Goal: Information Seeking & Learning: Learn about a topic

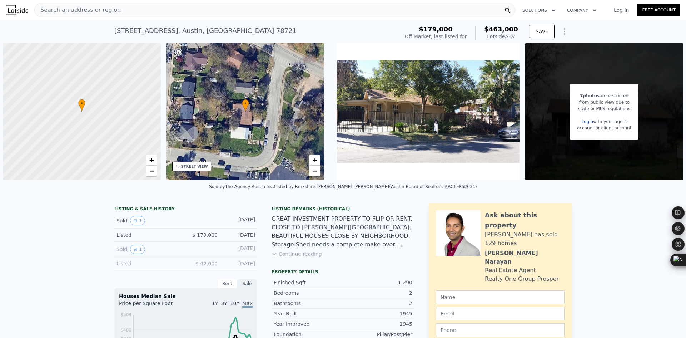
scroll to position [0, 509]
click at [145, 10] on div "Search an address or region" at bounding box center [274, 10] width 481 height 14
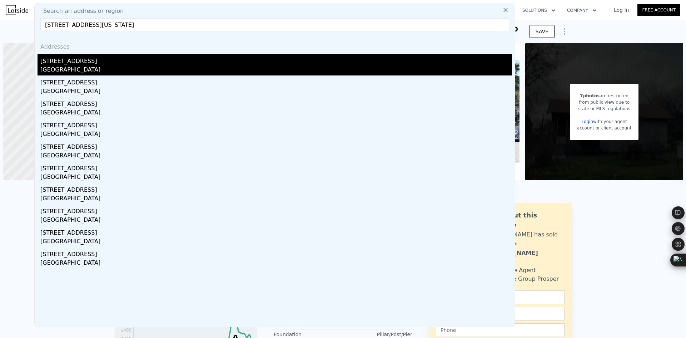
type input "[STREET_ADDRESS][US_STATE]"
click at [119, 62] on div "[STREET_ADDRESS]" at bounding box center [276, 59] width 472 height 11
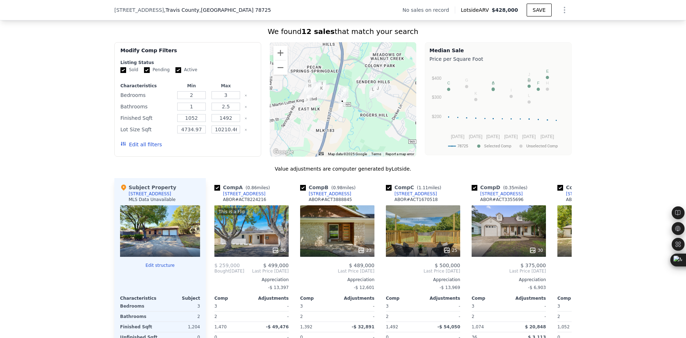
scroll to position [655, 0]
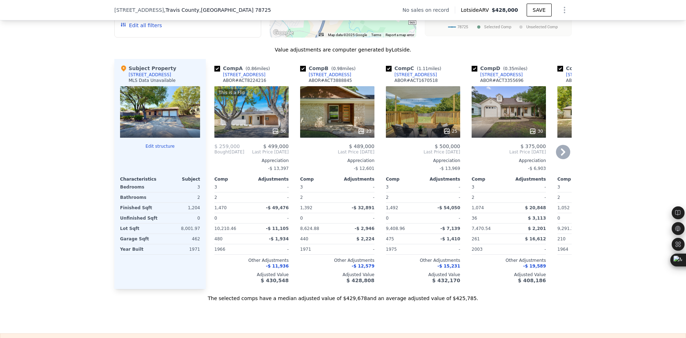
click at [561, 156] on icon at bounding box center [563, 151] width 4 height 7
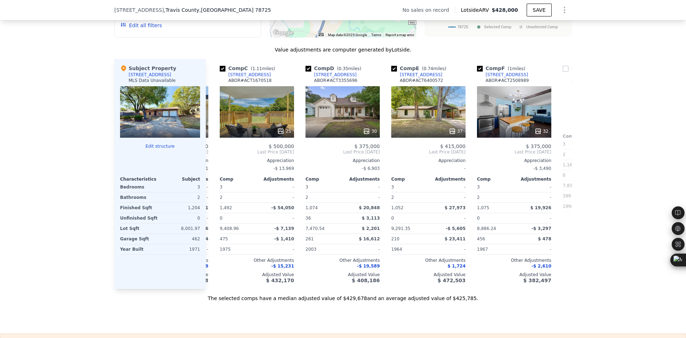
scroll to position [0, 172]
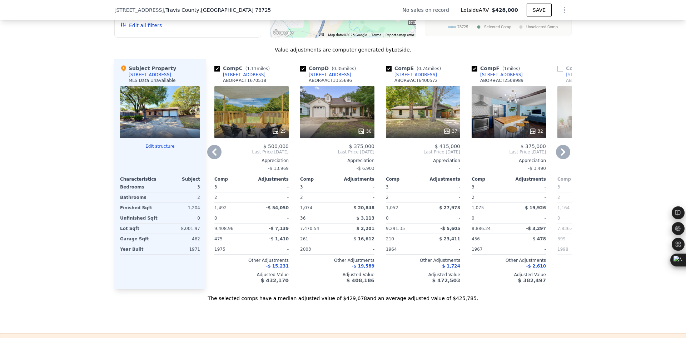
click at [561, 156] on icon at bounding box center [563, 151] width 4 height 7
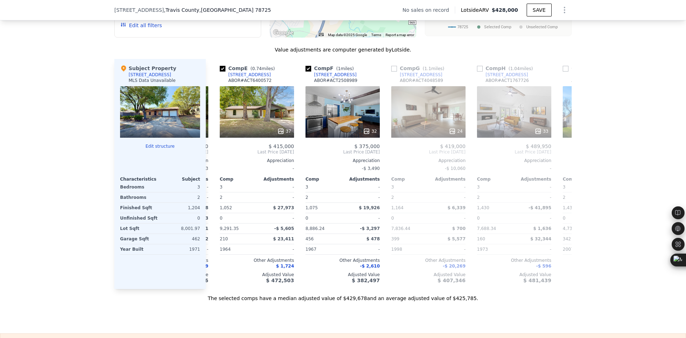
scroll to position [0, 343]
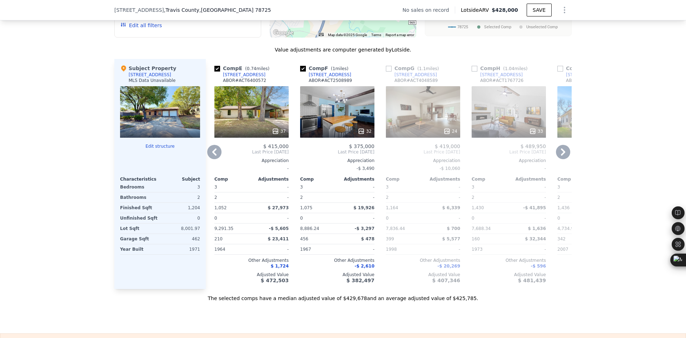
click at [209, 157] on icon at bounding box center [214, 152] width 14 height 14
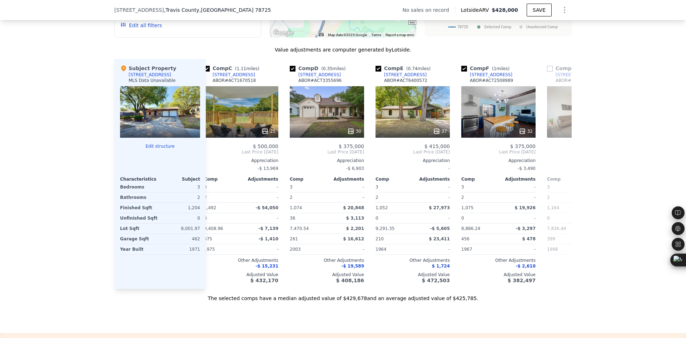
scroll to position [0, 172]
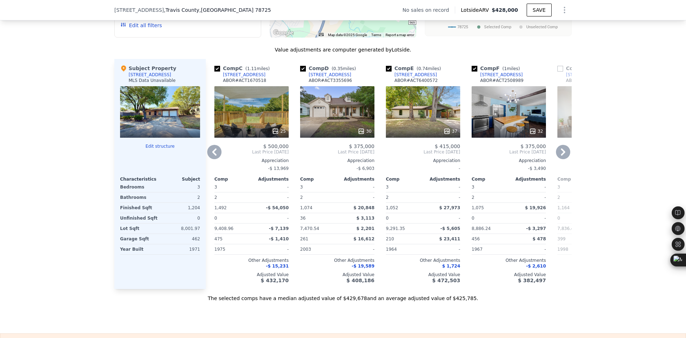
click at [214, 159] on icon at bounding box center [214, 152] width 14 height 14
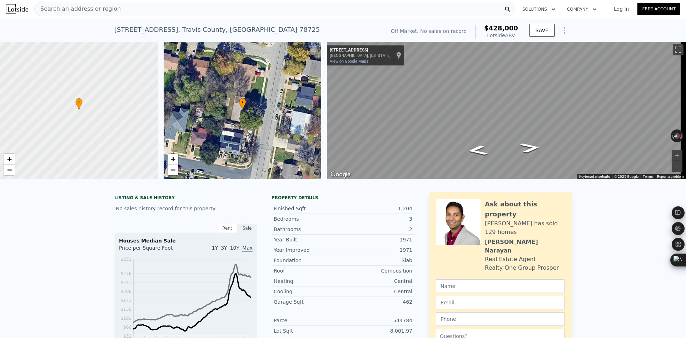
scroll to position [0, 0]
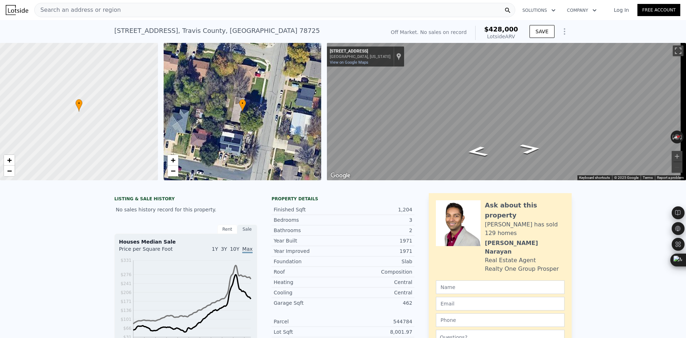
click at [62, 12] on span "Search an address or region" at bounding box center [78, 10] width 86 height 9
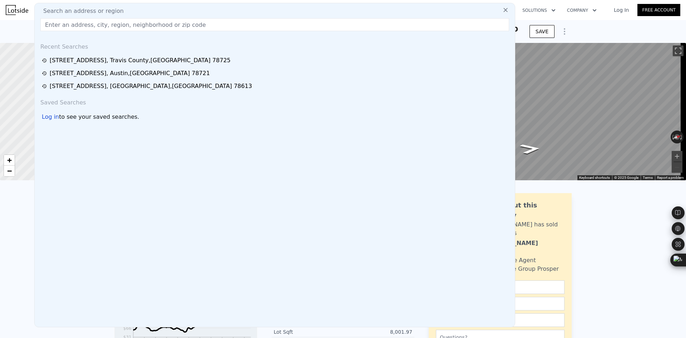
type input "[STREET_ADDRESS][US_STATE]"
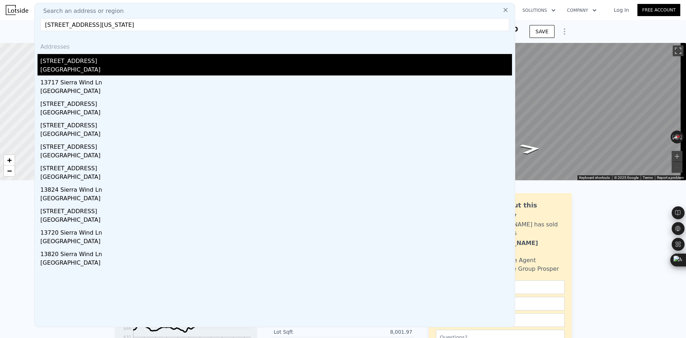
click at [90, 59] on div "[STREET_ADDRESS]" at bounding box center [276, 59] width 472 height 11
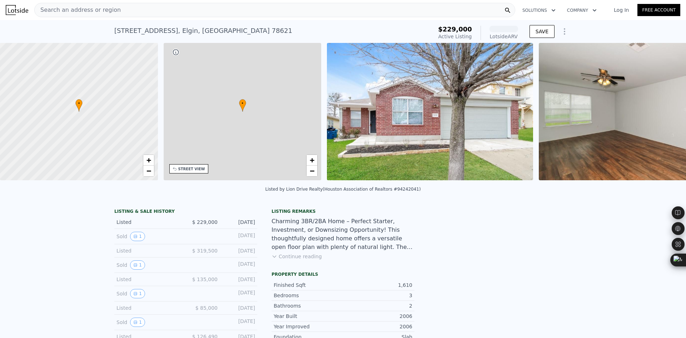
scroll to position [0, 167]
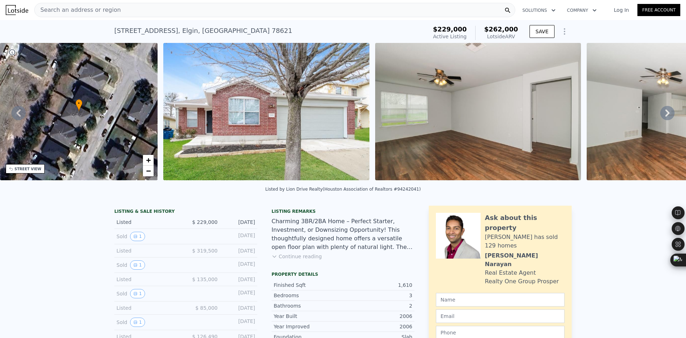
click at [156, 12] on div "Search an address or region" at bounding box center [274, 10] width 481 height 14
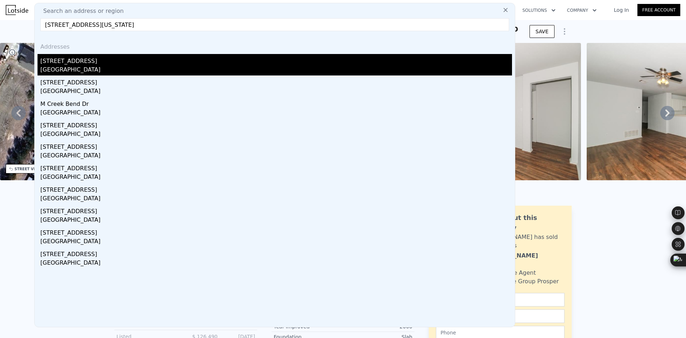
type input "[STREET_ADDRESS][US_STATE]"
click at [127, 64] on div "[STREET_ADDRESS]" at bounding box center [276, 59] width 472 height 11
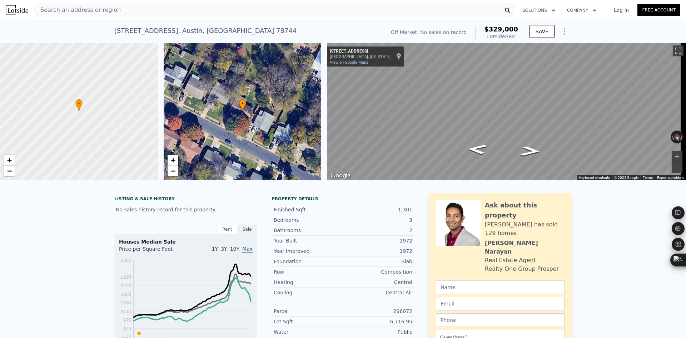
click at [84, 11] on span "Search an address or region" at bounding box center [78, 10] width 86 height 9
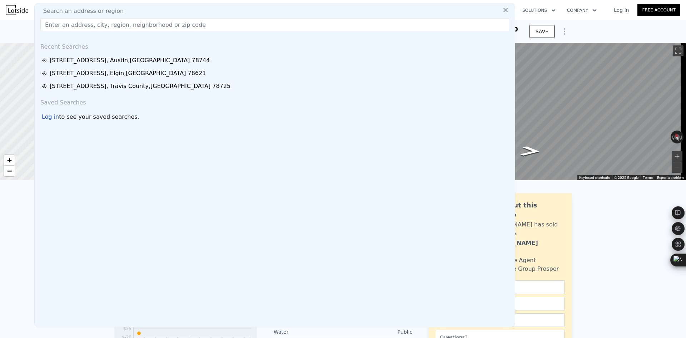
type input "[STREET_ADDRESS][US_STATE]"
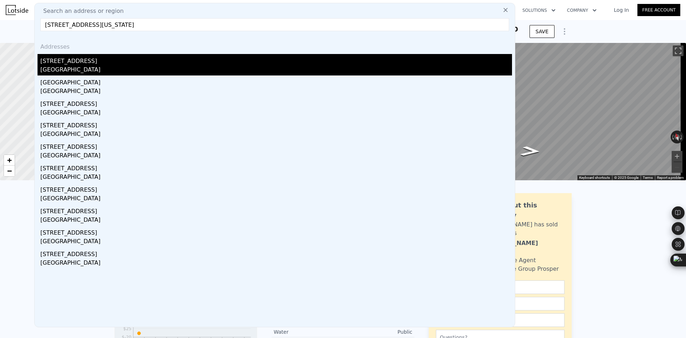
click at [84, 64] on div "[STREET_ADDRESS]" at bounding box center [276, 59] width 472 height 11
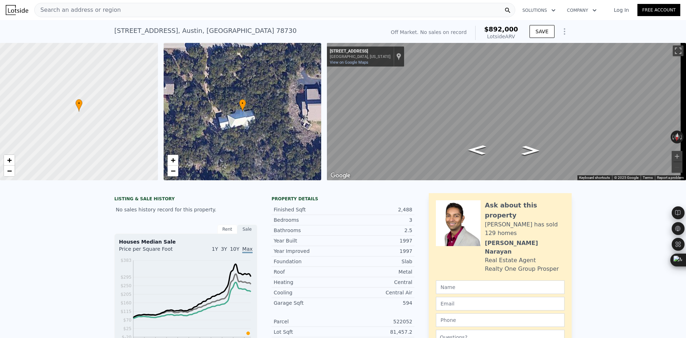
click at [59, 12] on span "Search an address or region" at bounding box center [78, 10] width 86 height 9
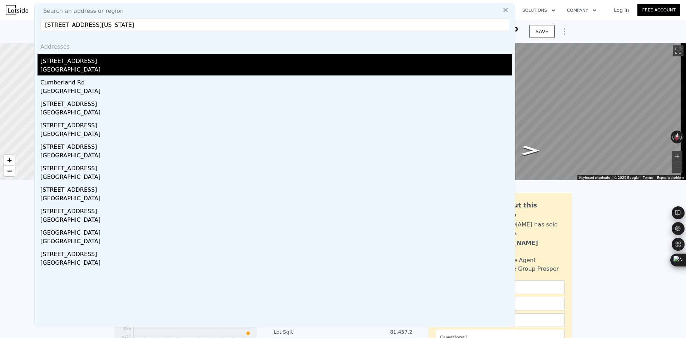
type input "[STREET_ADDRESS][US_STATE]"
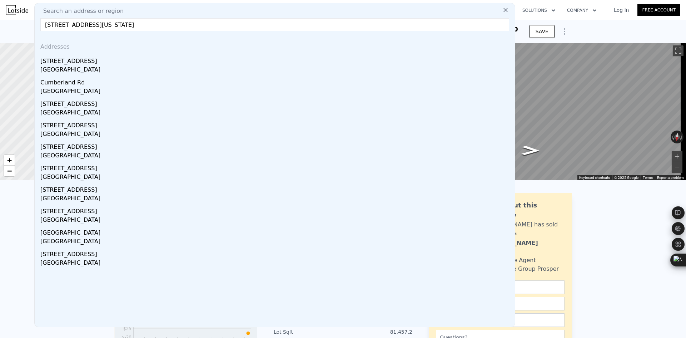
click at [93, 64] on div "[STREET_ADDRESS]" at bounding box center [276, 59] width 472 height 11
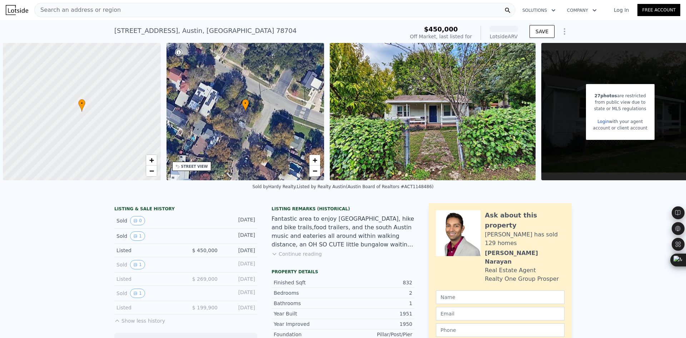
scroll to position [0, 21]
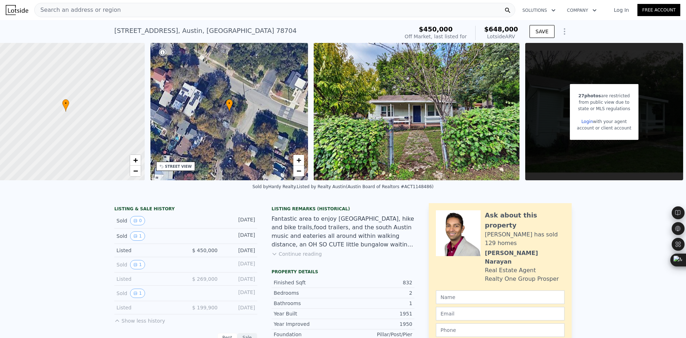
click at [66, 7] on span "Search an address or region" at bounding box center [78, 10] width 86 height 9
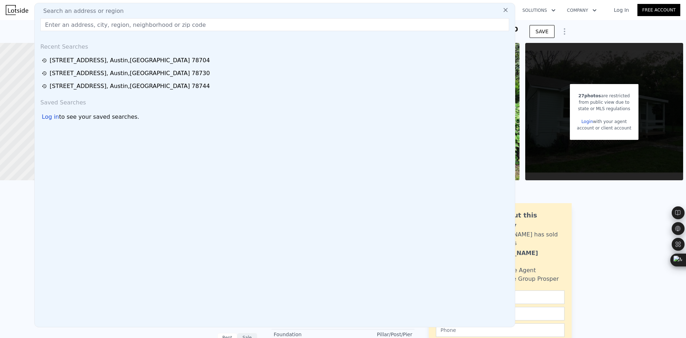
type input "[STREET_ADDRESS][US_STATE]"
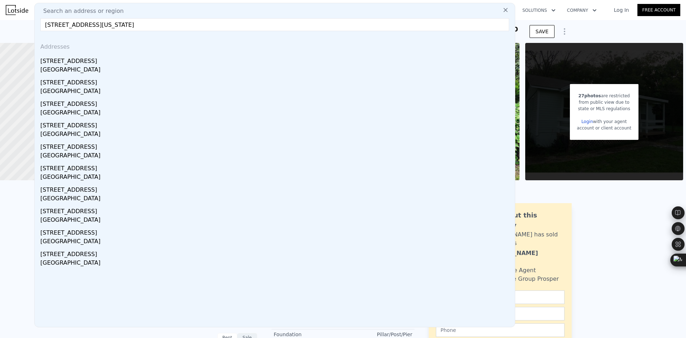
click at [92, 67] on div "[GEOGRAPHIC_DATA]" at bounding box center [276, 70] width 472 height 10
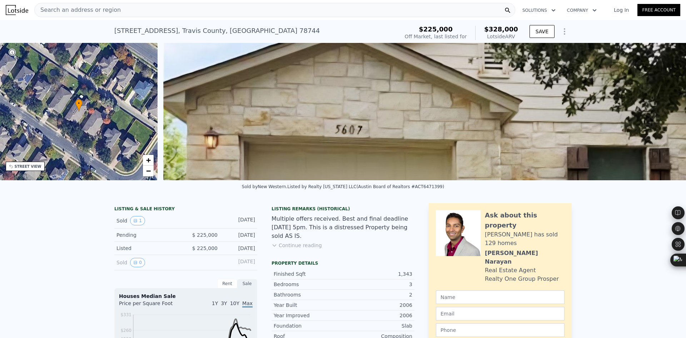
click at [81, 11] on span "Search an address or region" at bounding box center [78, 10] width 86 height 9
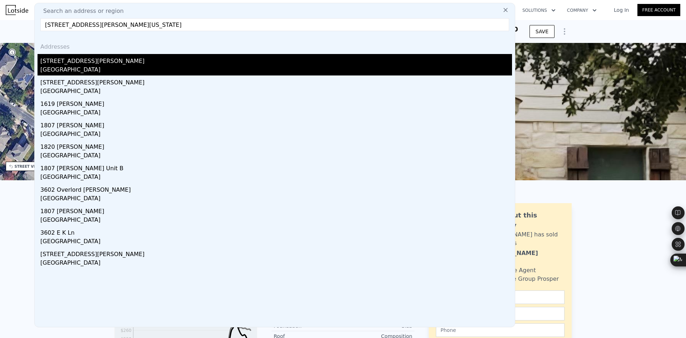
type input "[STREET_ADDRESS][PERSON_NAME][US_STATE]"
click at [87, 66] on div "[GEOGRAPHIC_DATA]" at bounding box center [276, 70] width 472 height 10
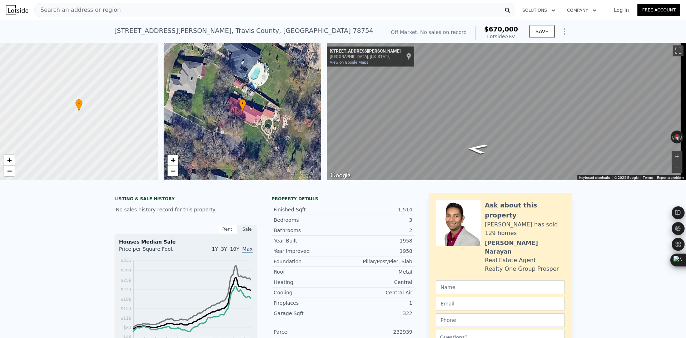
click at [87, 11] on span "Search an address or region" at bounding box center [78, 10] width 86 height 9
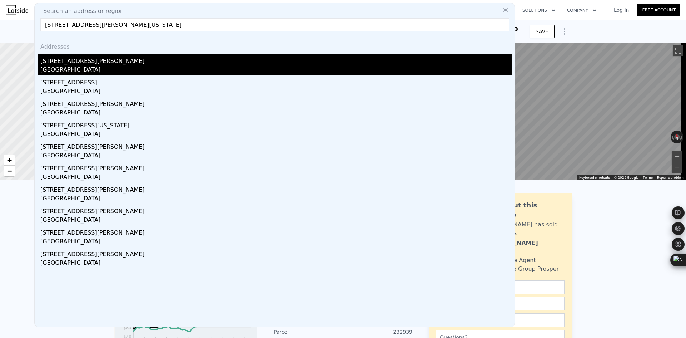
type input "[STREET_ADDRESS][PERSON_NAME][US_STATE]"
click at [94, 61] on div "[STREET_ADDRESS][PERSON_NAME]" at bounding box center [276, 59] width 472 height 11
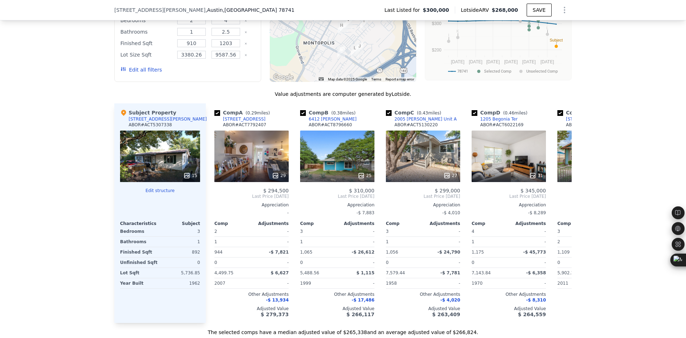
scroll to position [713, 0]
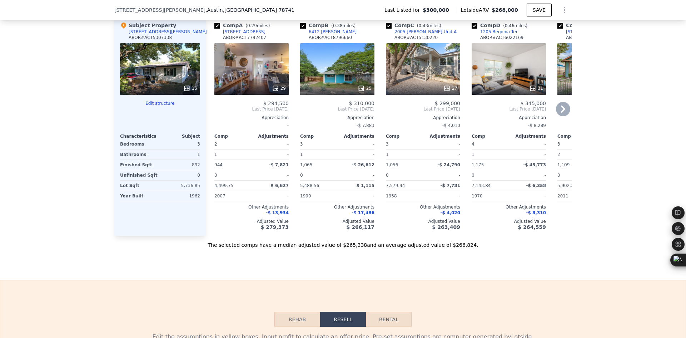
click at [563, 116] on icon at bounding box center [563, 109] width 14 height 14
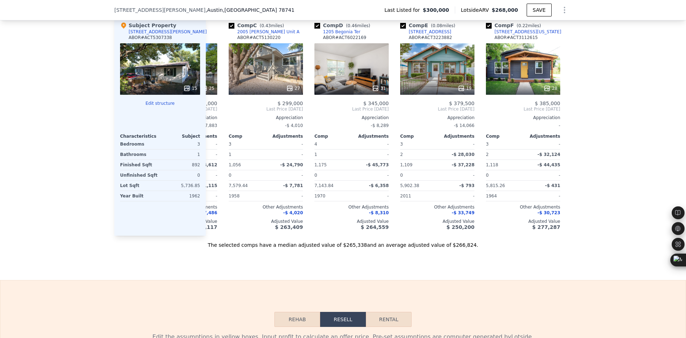
scroll to position [0, 172]
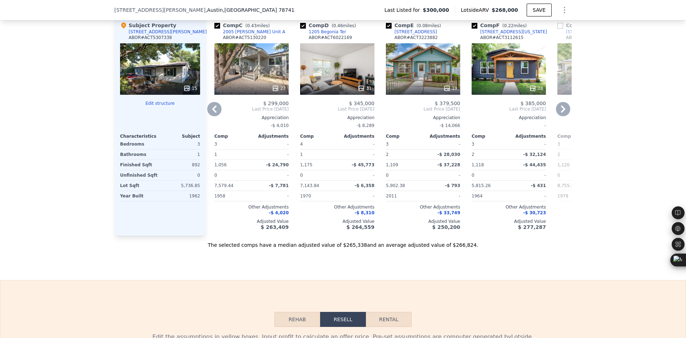
click at [563, 116] on icon at bounding box center [563, 109] width 14 height 14
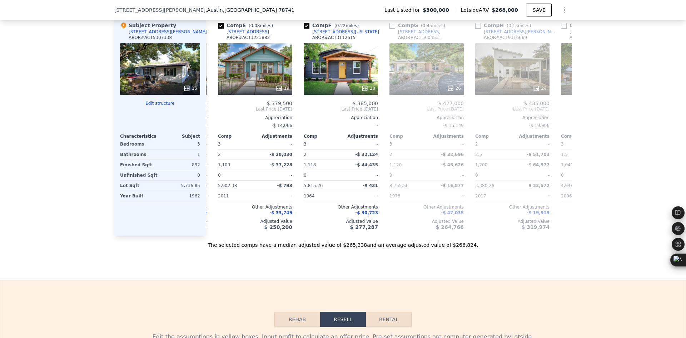
scroll to position [0, 343]
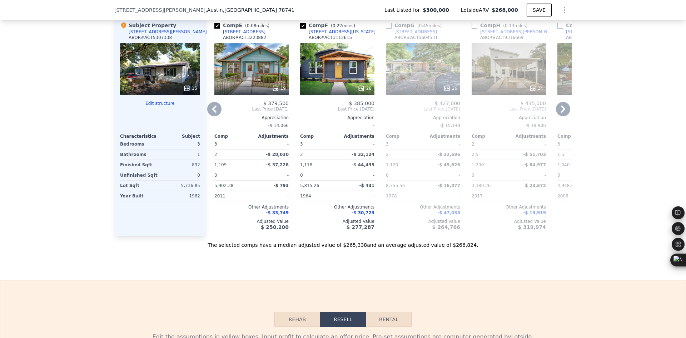
click at [211, 116] on icon at bounding box center [214, 109] width 14 height 14
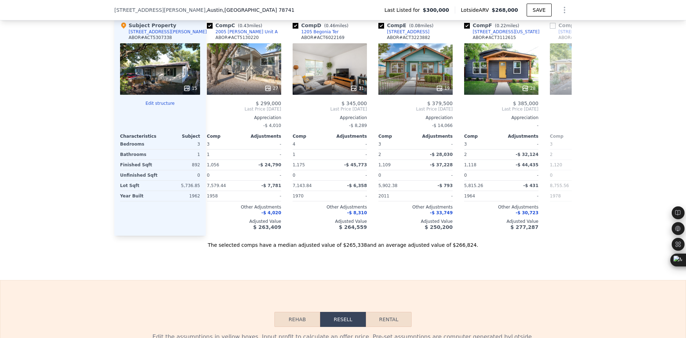
scroll to position [0, 172]
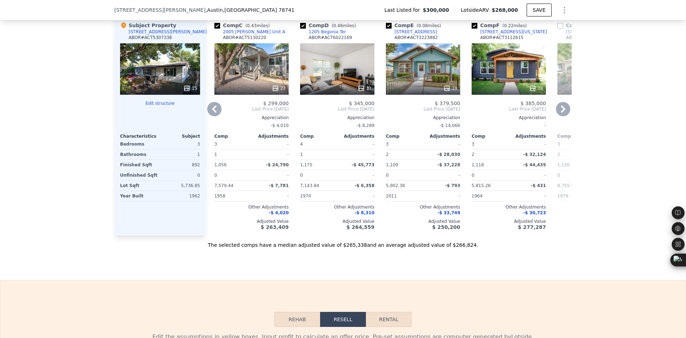
click at [562, 116] on icon at bounding box center [563, 109] width 14 height 14
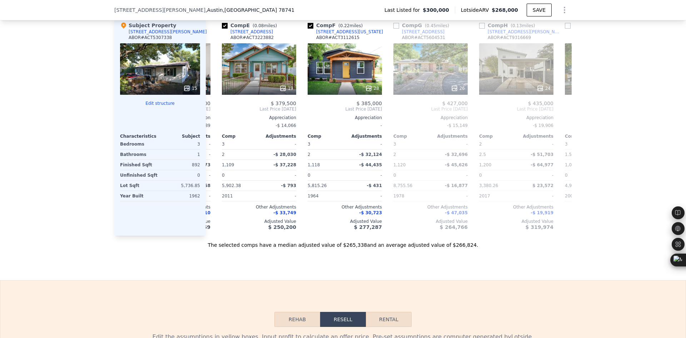
scroll to position [0, 343]
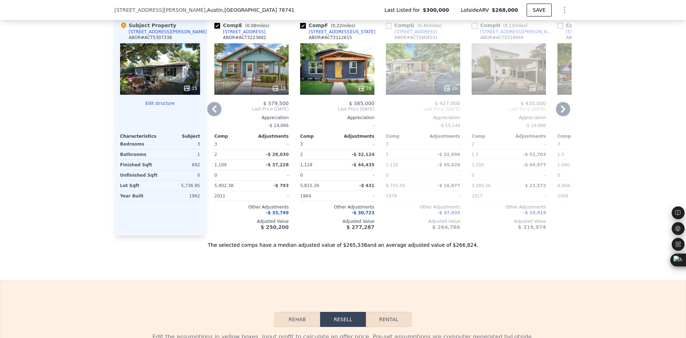
click at [209, 116] on icon at bounding box center [214, 109] width 14 height 14
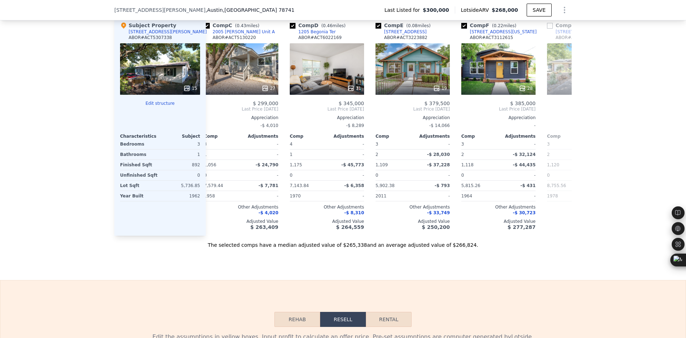
scroll to position [0, 172]
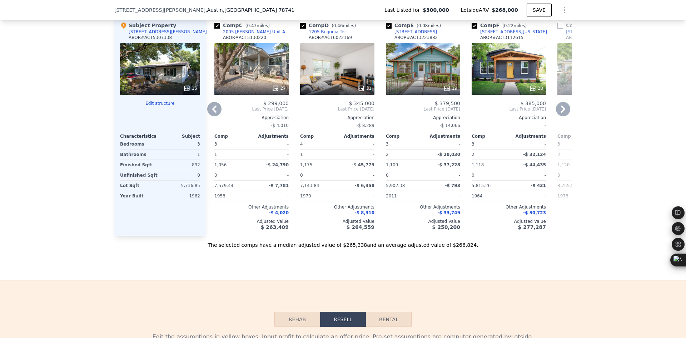
click at [209, 116] on icon at bounding box center [214, 109] width 14 height 14
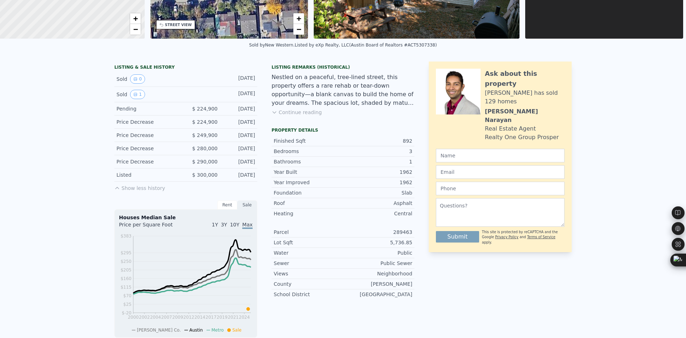
scroll to position [0, 0]
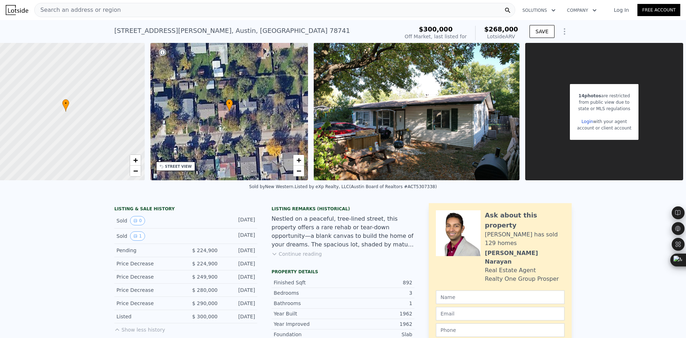
click at [90, 12] on span "Search an address or region" at bounding box center [78, 10] width 86 height 9
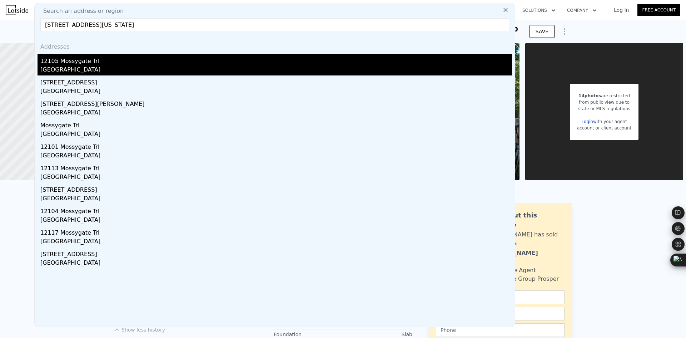
type input "[STREET_ADDRESS][US_STATE]"
click at [97, 64] on div "12105 Mossygate Trl" at bounding box center [276, 59] width 472 height 11
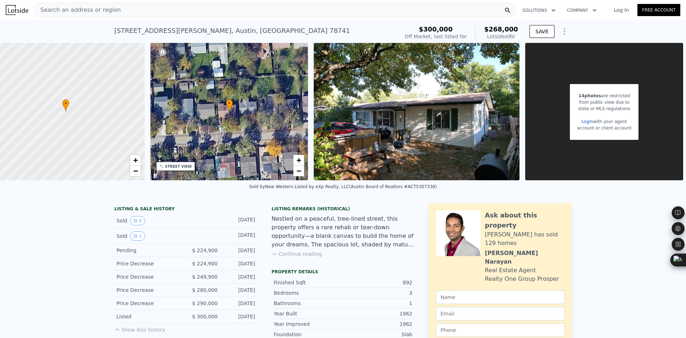
type input "3"
type input "5"
type input "2"
type input "3"
type input "1772"
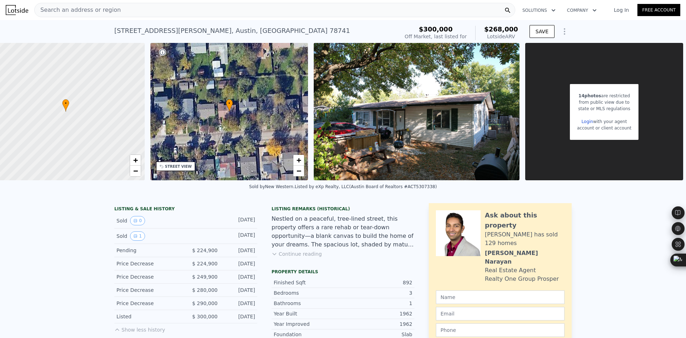
type input "2504"
type input "5445"
type input "9509.15"
type input "$ 393,000"
type input "$ 25,588"
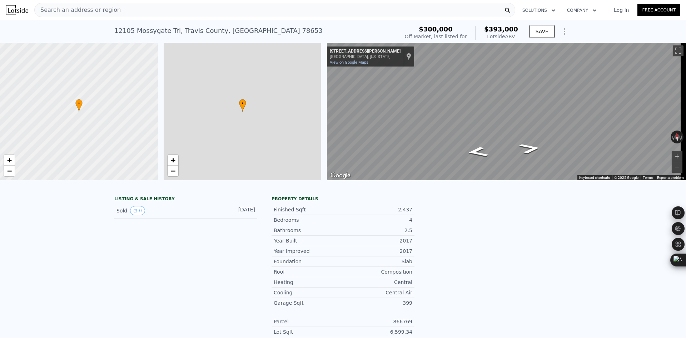
scroll to position [0, 3]
click at [133, 16] on div "Search an address or region" at bounding box center [274, 10] width 481 height 14
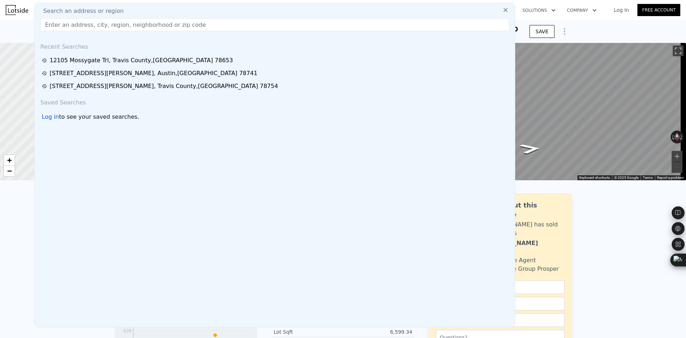
click at [578, 30] on div "[STREET_ADDRESS] No sales on record (~ARV $393k ) $300,000 Off Market, last lis…" at bounding box center [343, 31] width 686 height 23
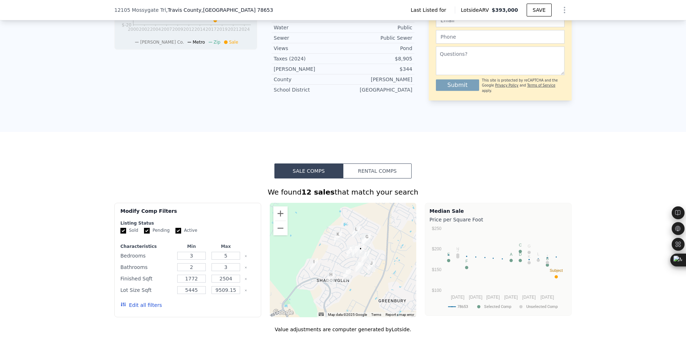
scroll to position [0, 0]
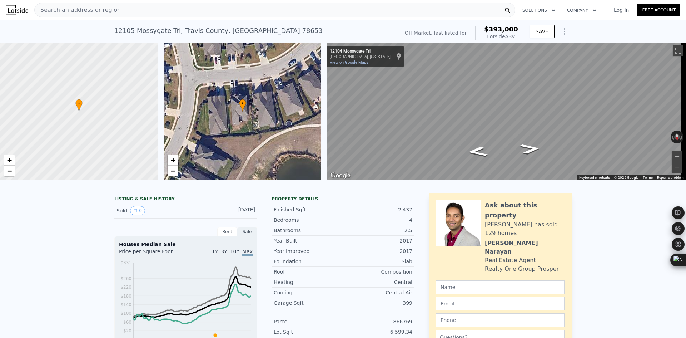
click at [71, 10] on span "Search an address or region" at bounding box center [78, 10] width 86 height 9
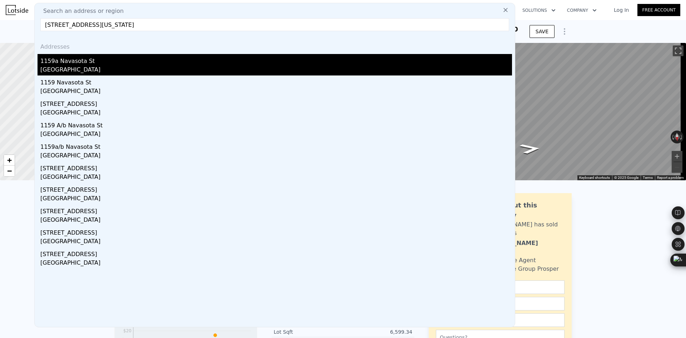
type input "[STREET_ADDRESS][US_STATE]"
click at [92, 63] on div "1159a Navasota St" at bounding box center [276, 59] width 472 height 11
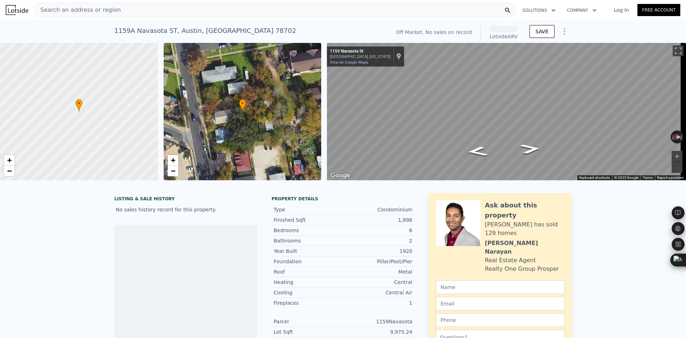
click at [120, 10] on div "Search an address or region" at bounding box center [274, 10] width 481 height 14
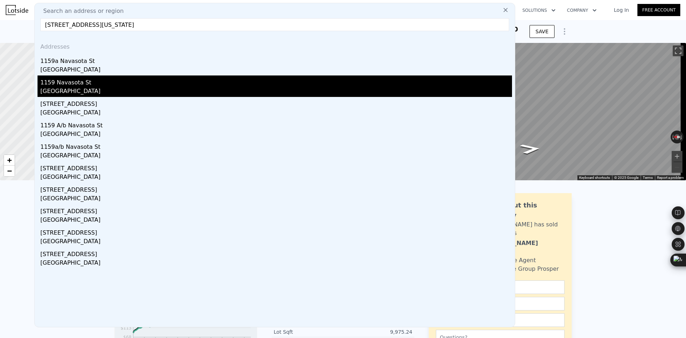
type input "[STREET_ADDRESS][US_STATE]"
click at [96, 83] on div "1159 Navasota St" at bounding box center [276, 80] width 472 height 11
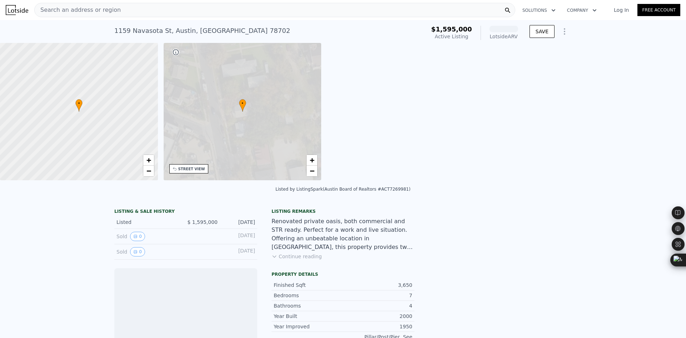
scroll to position [0, 167]
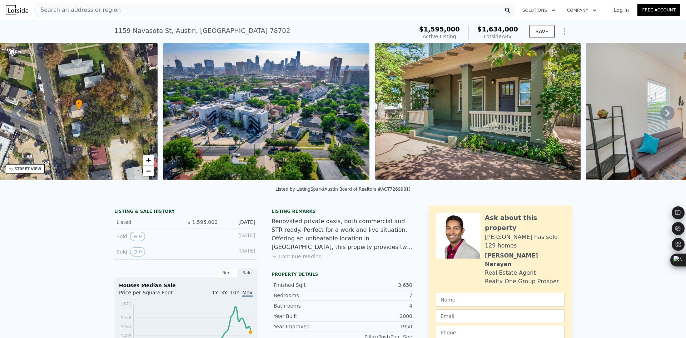
click at [65, 7] on span "Search an address or region" at bounding box center [78, 10] width 86 height 9
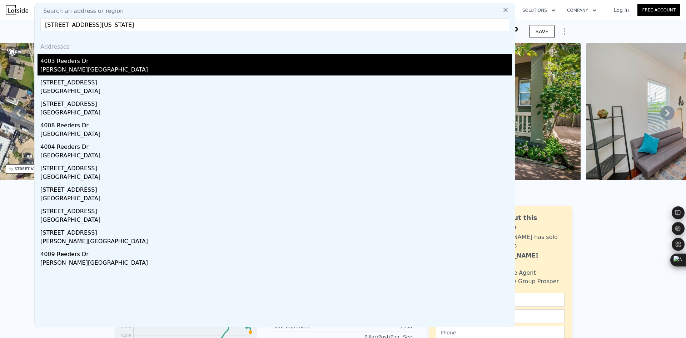
type input "[STREET_ADDRESS][US_STATE]"
click at [89, 66] on div "[PERSON_NAME][GEOGRAPHIC_DATA]" at bounding box center [276, 70] width 472 height 10
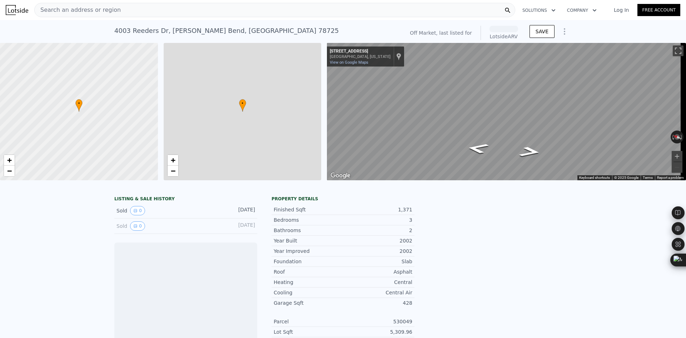
scroll to position [0, 3]
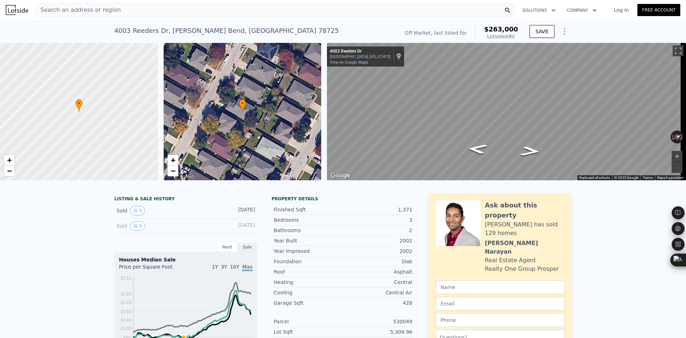
click at [65, 12] on span "Search an address or region" at bounding box center [78, 10] width 86 height 9
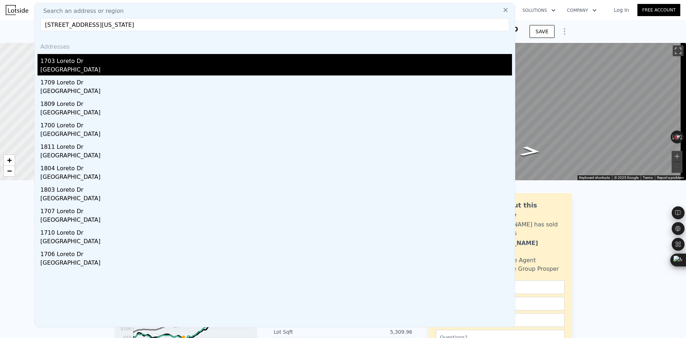
type input "[STREET_ADDRESS][US_STATE]"
click at [83, 72] on div "[GEOGRAPHIC_DATA]" at bounding box center [276, 70] width 472 height 10
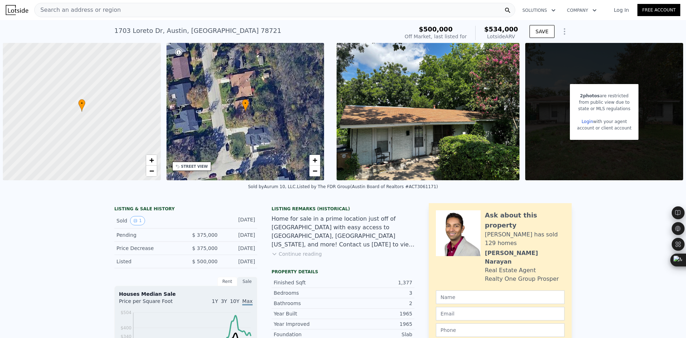
click at [111, 11] on div "Search an address or region" at bounding box center [274, 10] width 481 height 14
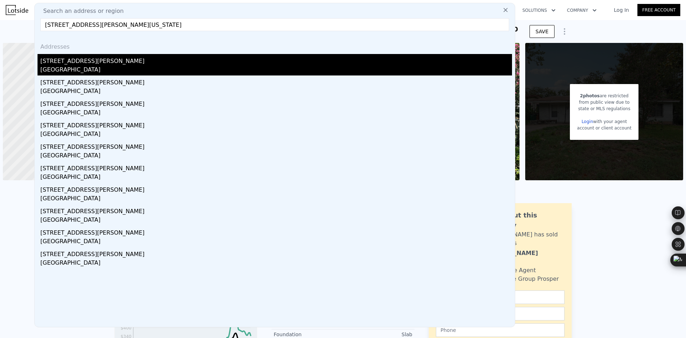
type input "[STREET_ADDRESS][PERSON_NAME][US_STATE]"
click at [99, 66] on div "[GEOGRAPHIC_DATA]" at bounding box center [276, 70] width 472 height 10
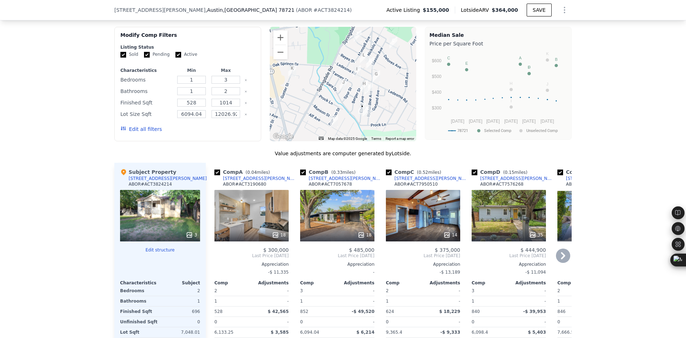
scroll to position [474, 0]
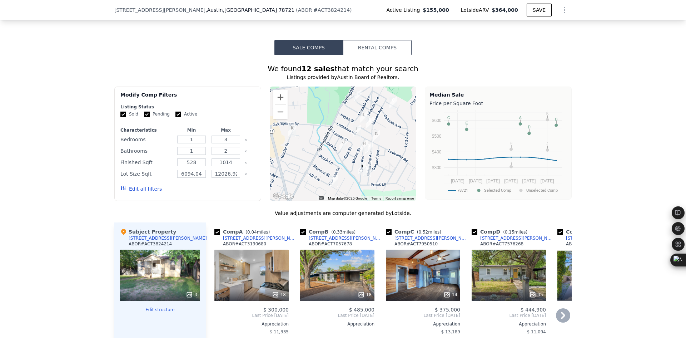
click at [561, 321] on icon at bounding box center [563, 315] width 14 height 14
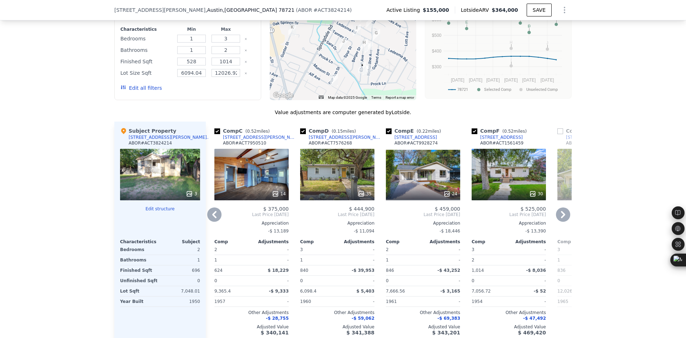
scroll to position [593, 0]
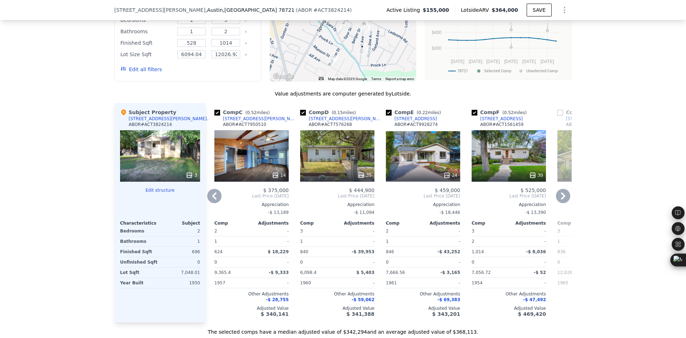
click at [208, 201] on icon at bounding box center [214, 196] width 14 height 14
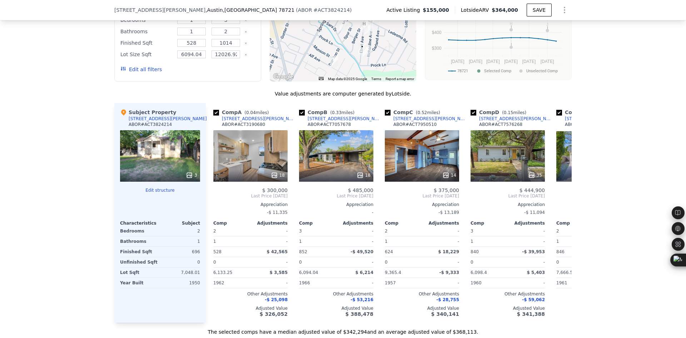
scroll to position [0, 0]
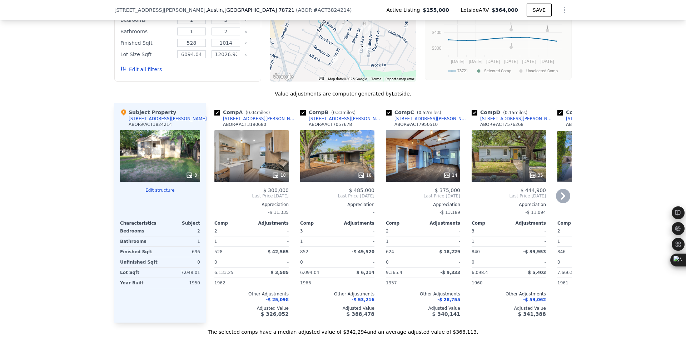
click at [557, 200] on icon at bounding box center [563, 196] width 14 height 14
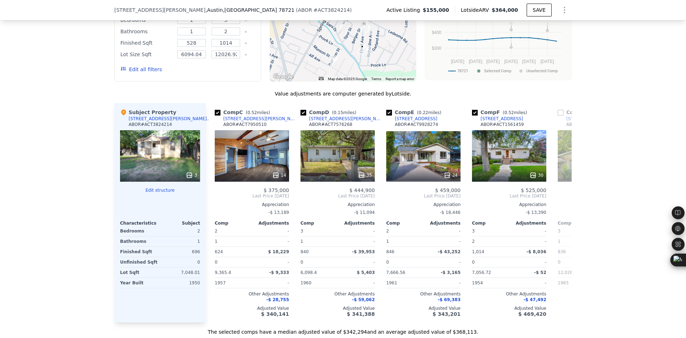
scroll to position [0, 172]
click at [561, 199] on icon at bounding box center [563, 195] width 4 height 7
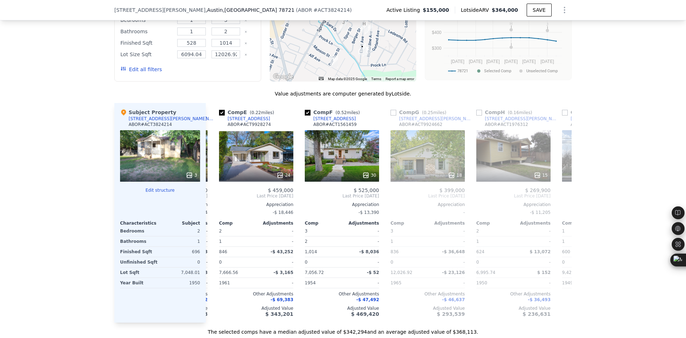
scroll to position [0, 343]
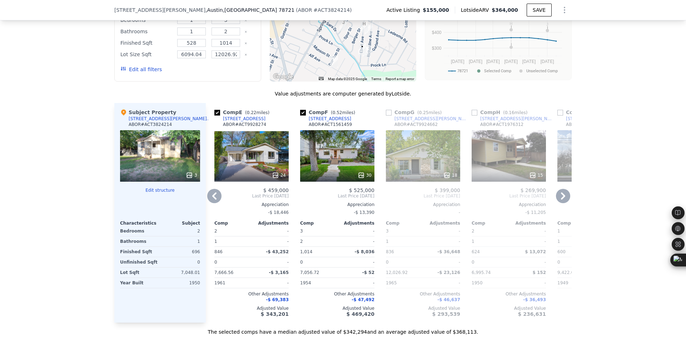
click at [216, 202] on icon at bounding box center [214, 196] width 14 height 14
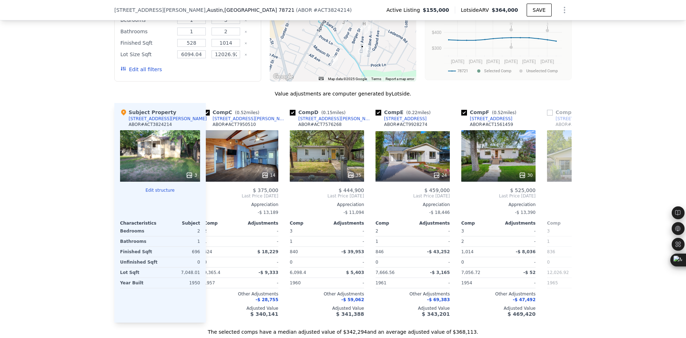
scroll to position [0, 172]
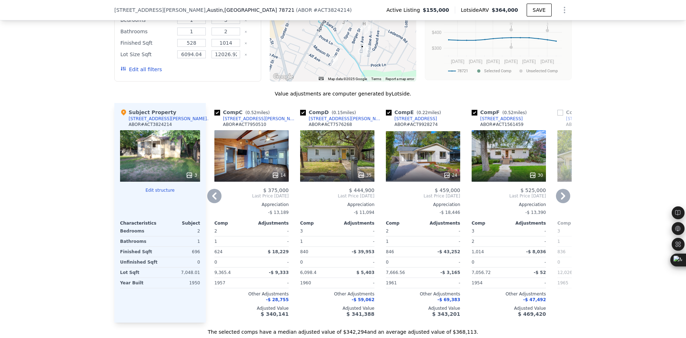
click at [561, 200] on icon at bounding box center [563, 195] width 4 height 7
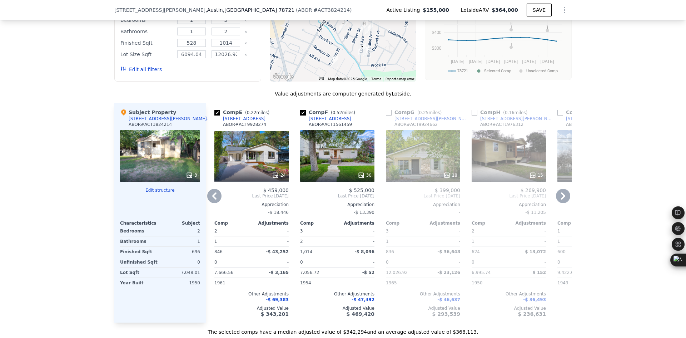
click at [561, 200] on icon at bounding box center [563, 195] width 4 height 7
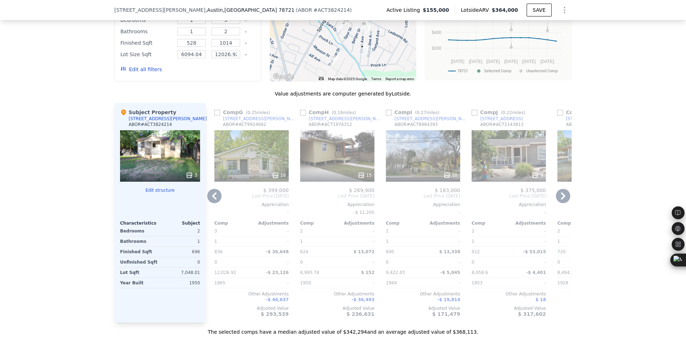
click at [561, 200] on icon at bounding box center [563, 195] width 4 height 7
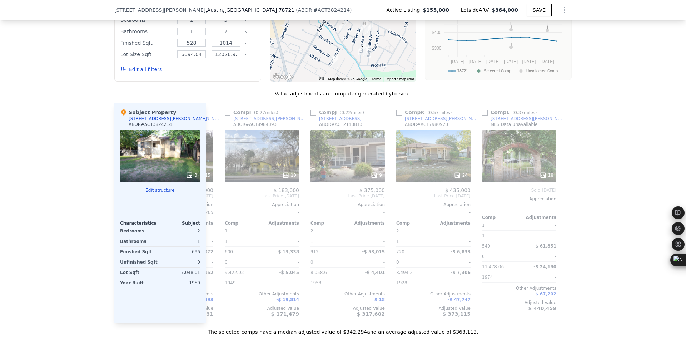
scroll to position [0, 681]
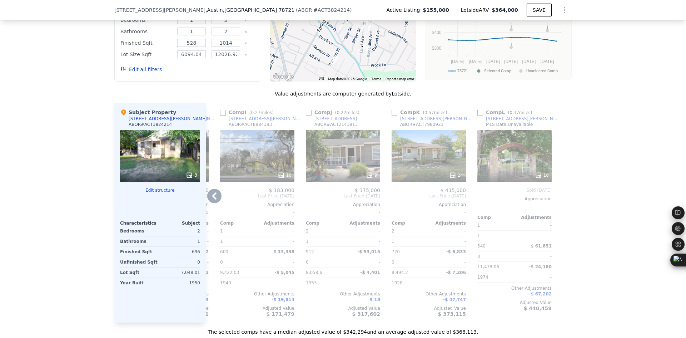
click at [217, 203] on icon at bounding box center [214, 196] width 14 height 14
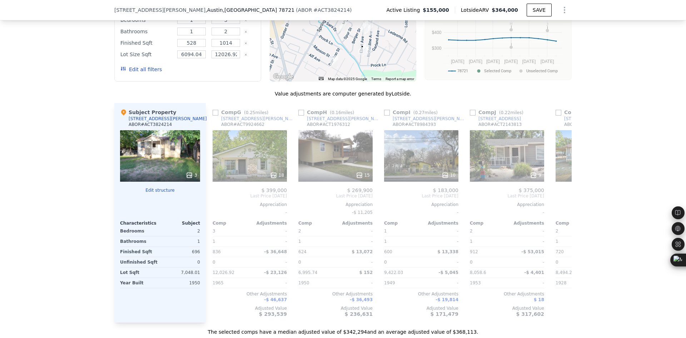
scroll to position [0, 509]
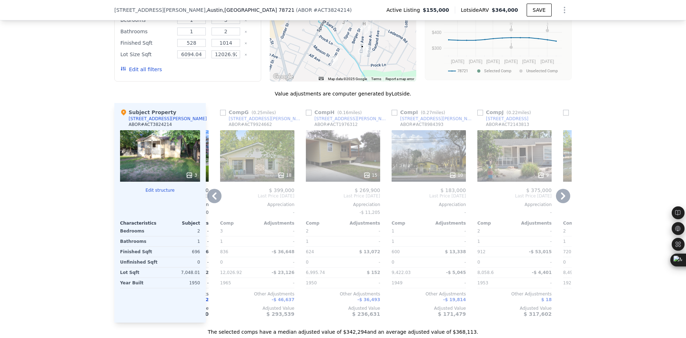
click at [217, 203] on icon at bounding box center [214, 196] width 14 height 14
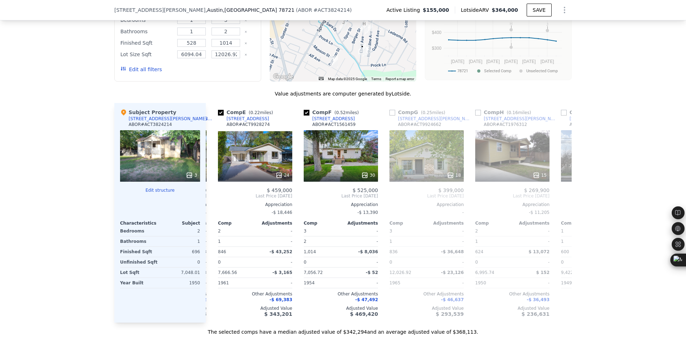
scroll to position [0, 338]
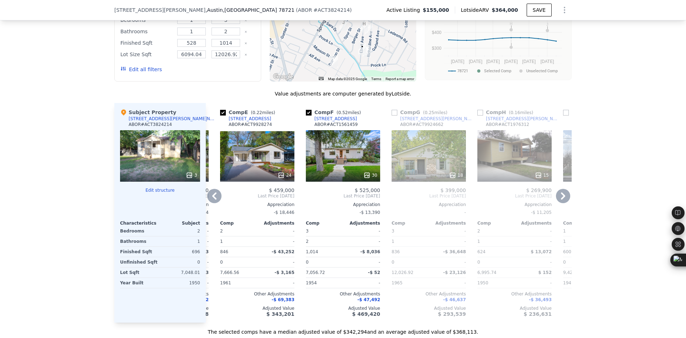
click at [558, 203] on icon at bounding box center [563, 196] width 14 height 14
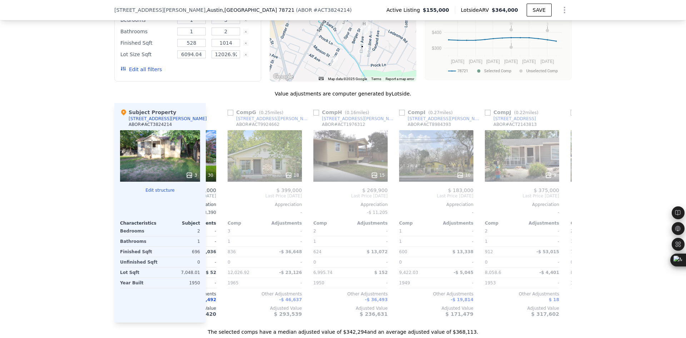
scroll to position [0, 509]
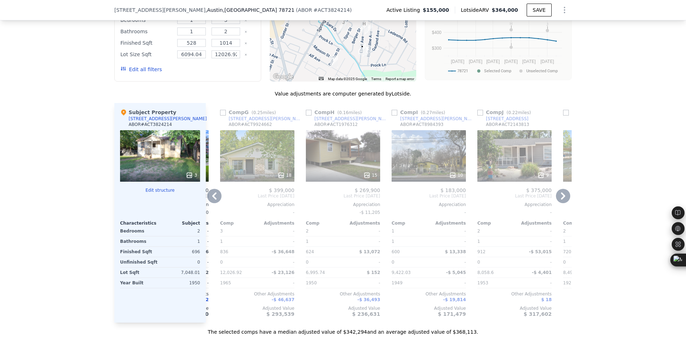
click at [209, 203] on icon at bounding box center [214, 196] width 14 height 14
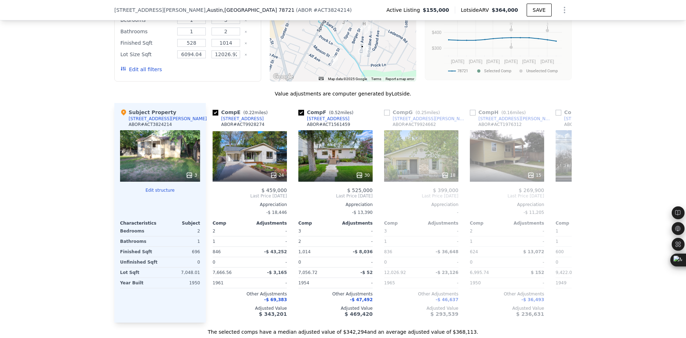
scroll to position [0, 338]
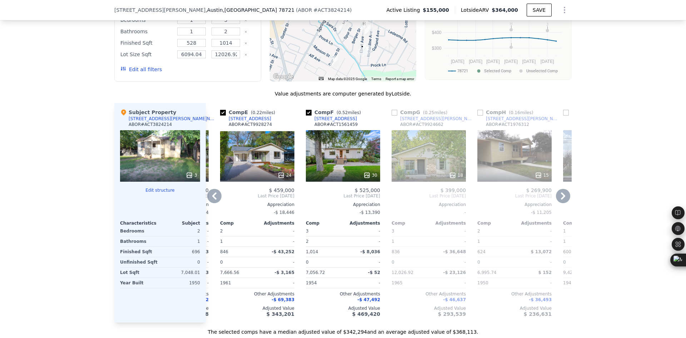
click at [210, 203] on icon at bounding box center [214, 196] width 14 height 14
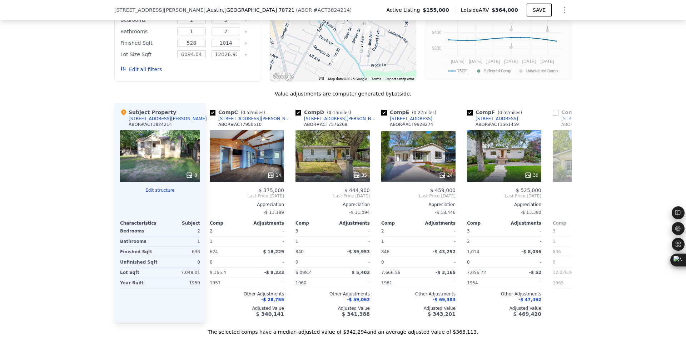
scroll to position [0, 166]
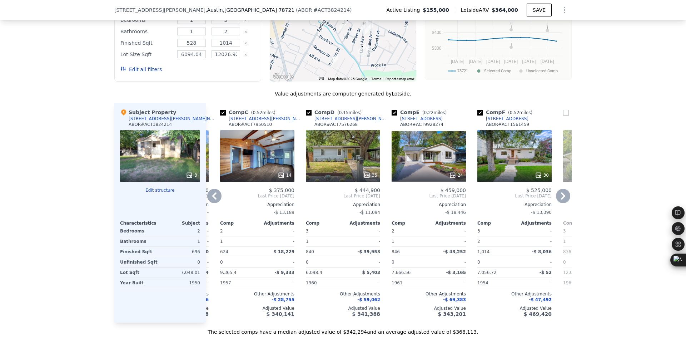
click at [210, 203] on icon at bounding box center [214, 196] width 14 height 14
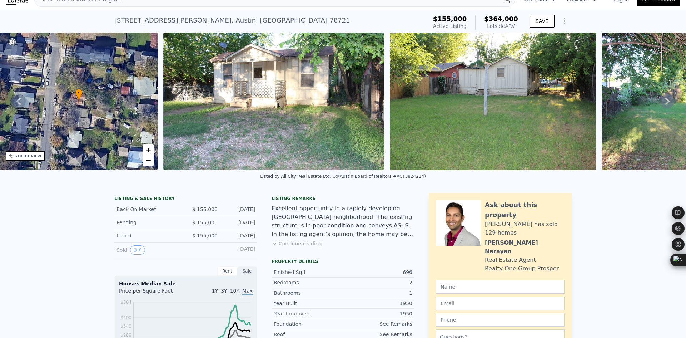
scroll to position [0, 0]
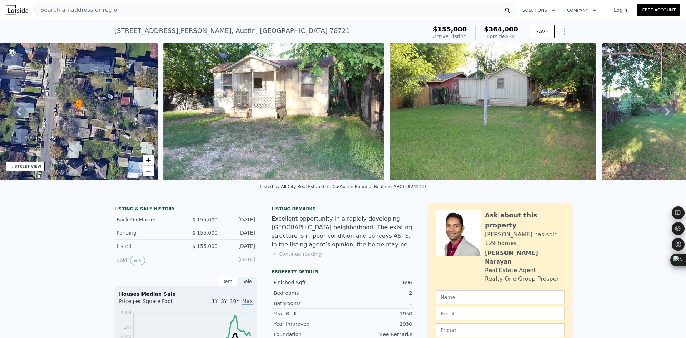
click at [74, 9] on span "Search an address or region" at bounding box center [78, 10] width 86 height 9
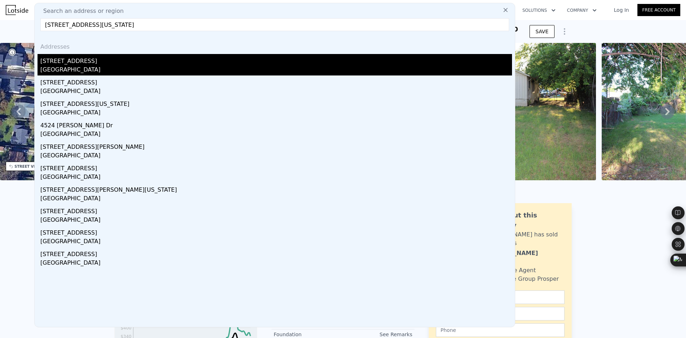
type input "[STREET_ADDRESS][US_STATE]"
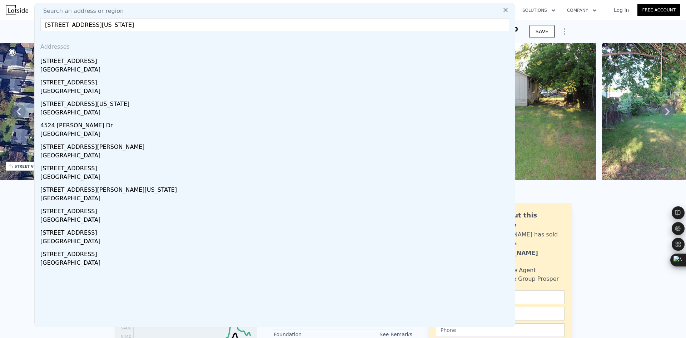
click at [110, 60] on div "[STREET_ADDRESS]" at bounding box center [276, 59] width 472 height 11
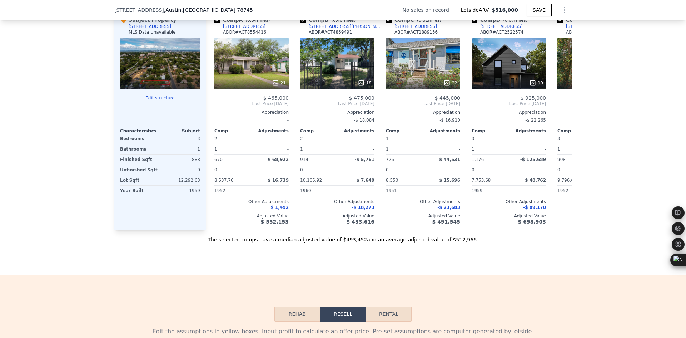
scroll to position [653, 0]
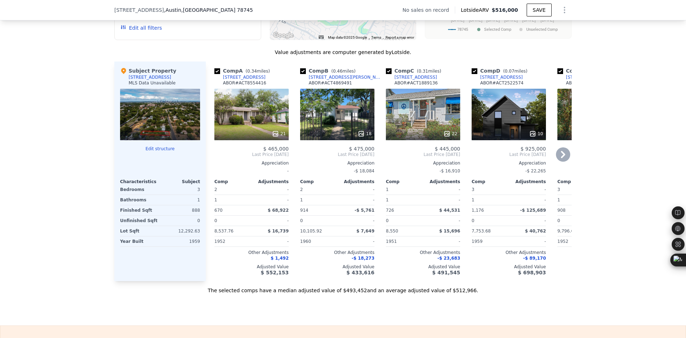
click at [560, 161] on icon at bounding box center [563, 154] width 14 height 14
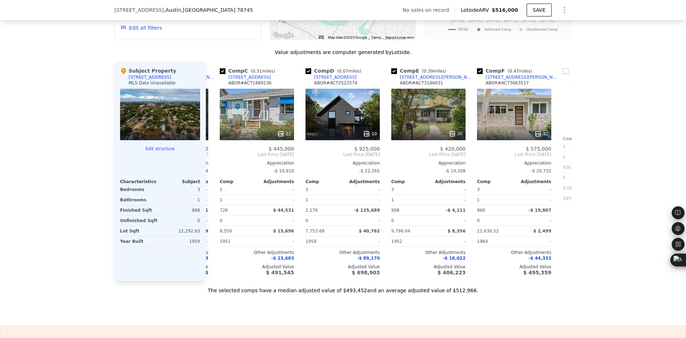
scroll to position [0, 172]
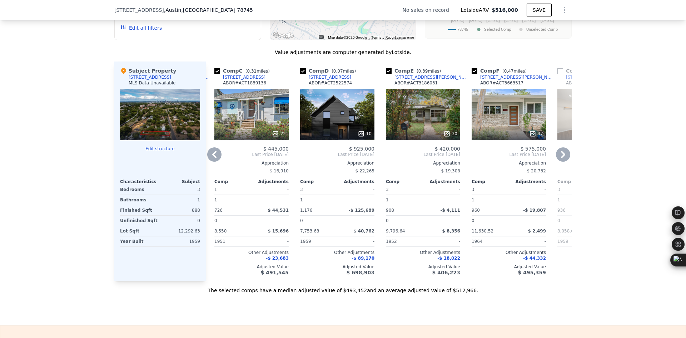
click at [561, 158] on icon at bounding box center [563, 154] width 4 height 7
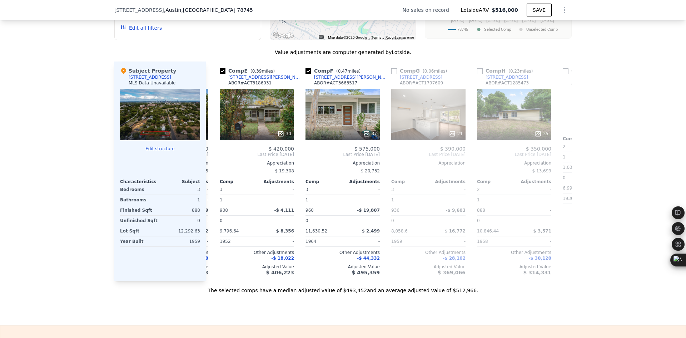
scroll to position [0, 343]
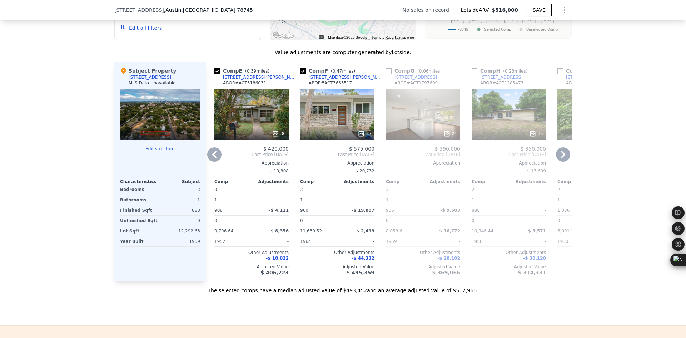
click at [215, 161] on icon at bounding box center [214, 154] width 14 height 14
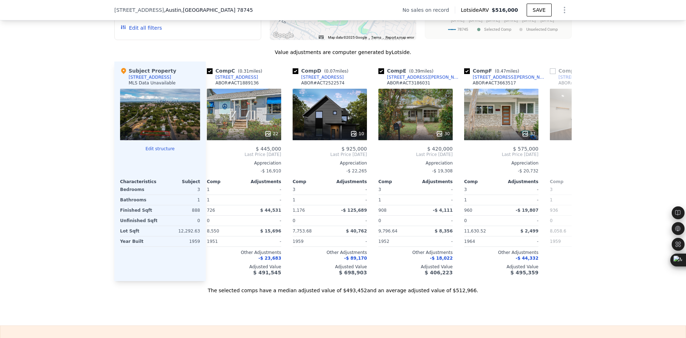
scroll to position [0, 172]
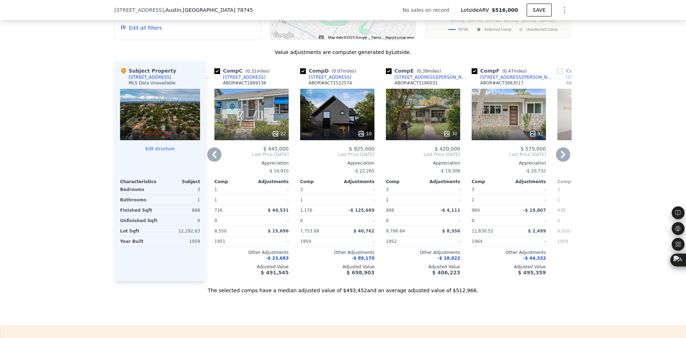
click at [214, 161] on icon at bounding box center [214, 154] width 14 height 14
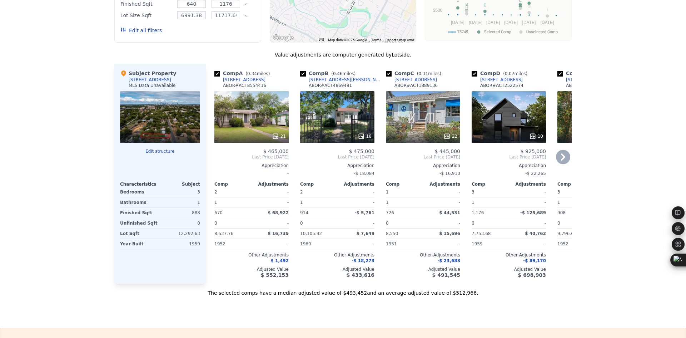
scroll to position [0, 0]
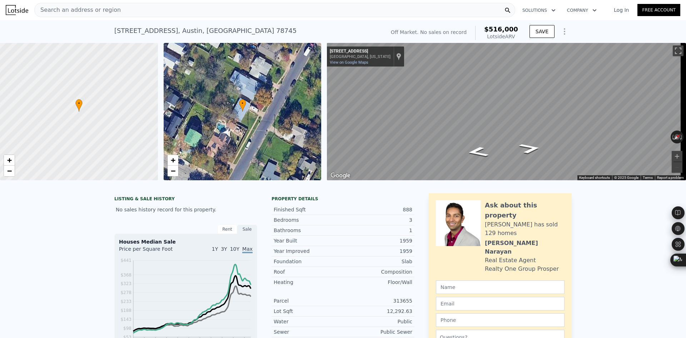
click at [89, 10] on span "Search an address or region" at bounding box center [78, 10] width 86 height 9
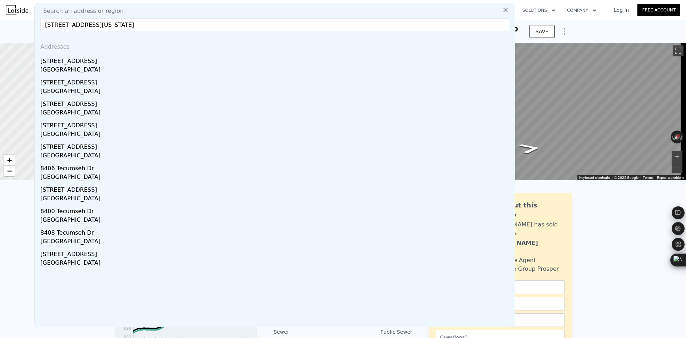
type input "[STREET_ADDRESS][US_STATE]"
click at [117, 64] on div "[STREET_ADDRESS]" at bounding box center [276, 59] width 472 height 11
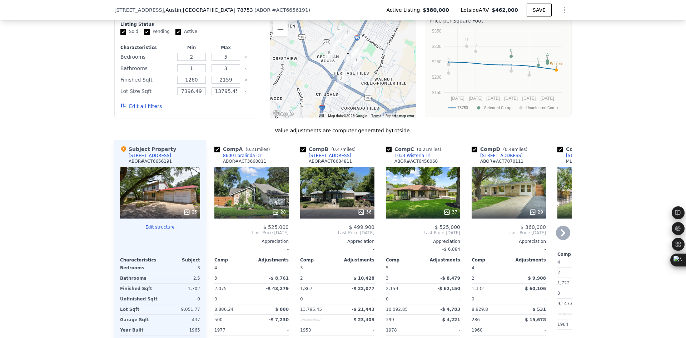
scroll to position [653, 0]
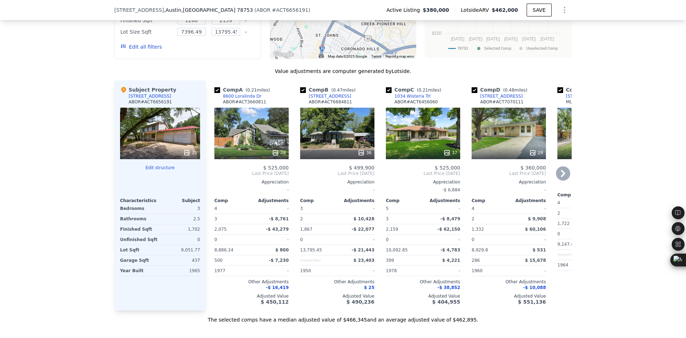
click at [561, 177] on icon at bounding box center [563, 173] width 4 height 7
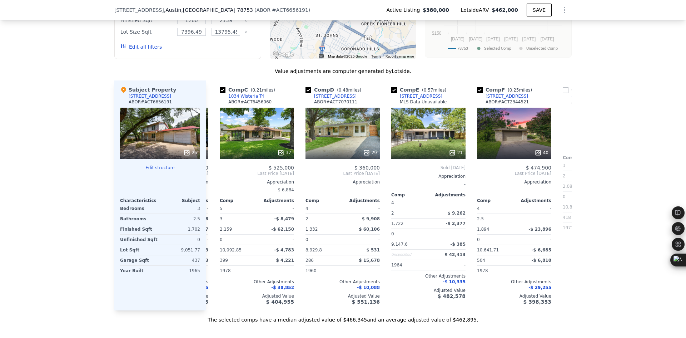
scroll to position [0, 172]
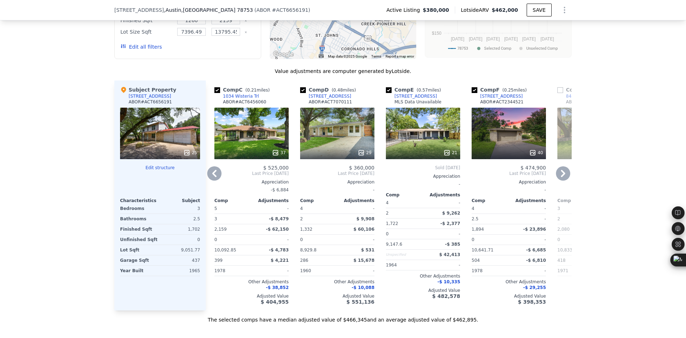
click at [561, 177] on icon at bounding box center [563, 173] width 4 height 7
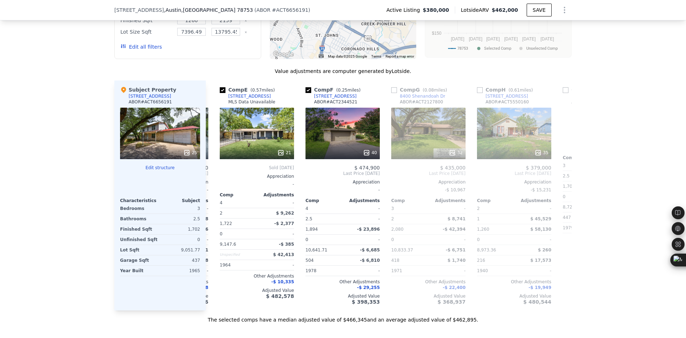
scroll to position [0, 343]
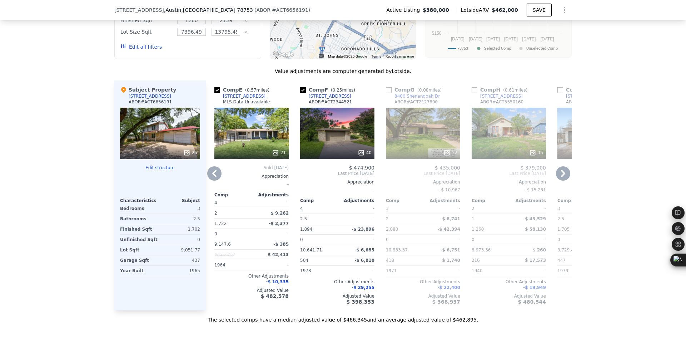
click at [216, 181] on icon at bounding box center [214, 173] width 14 height 14
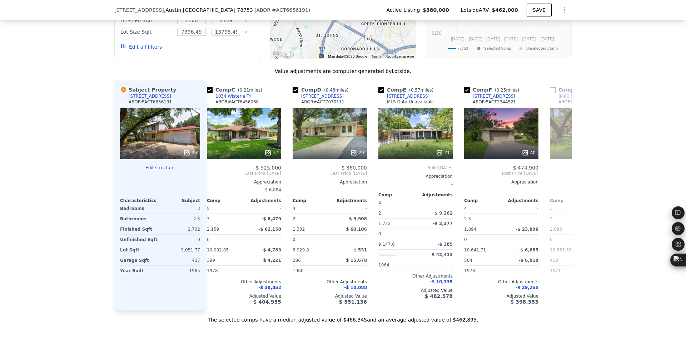
scroll to position [0, 172]
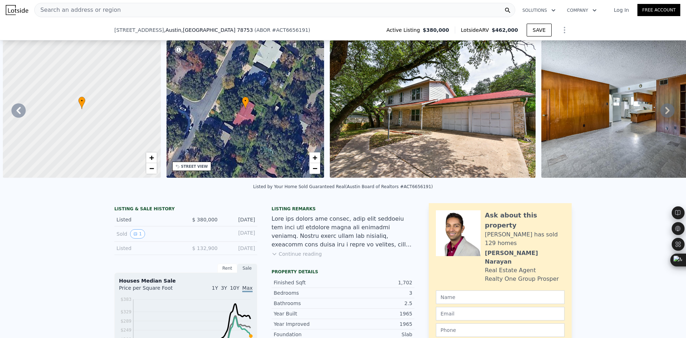
scroll to position [0, 167]
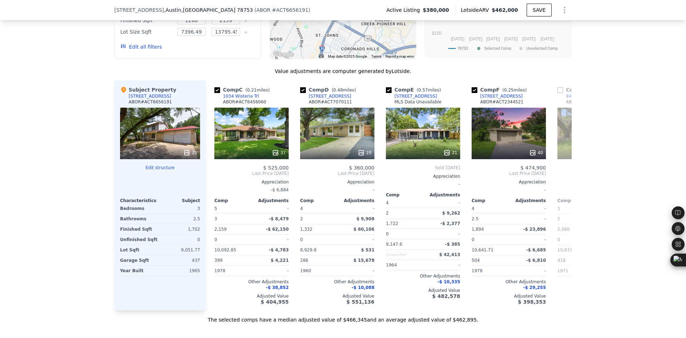
click at [216, 181] on icon at bounding box center [214, 173] width 14 height 14
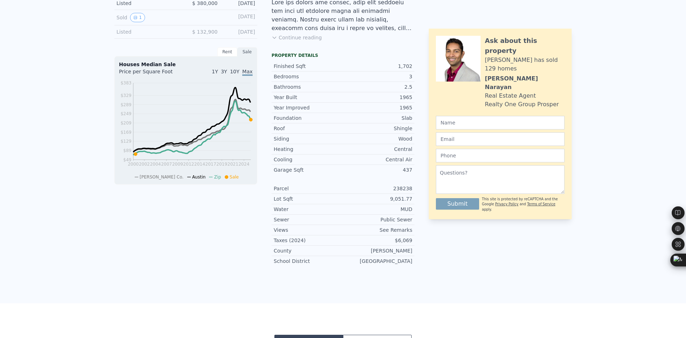
scroll to position [0, 0]
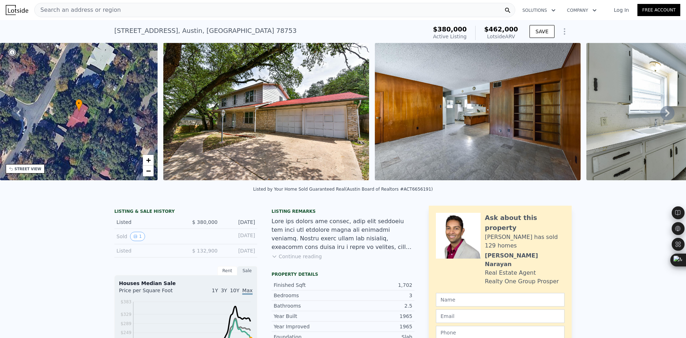
click at [85, 9] on span "Search an address or region" at bounding box center [78, 10] width 86 height 9
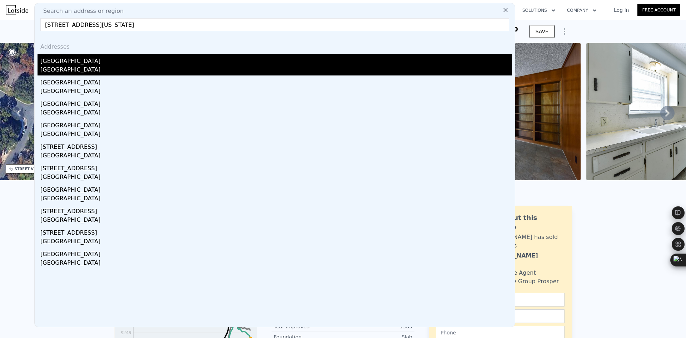
type input "6009 Belfast Dr, Austin, Texas 78723"
click at [79, 63] on div "6009 Belfast Dr" at bounding box center [276, 59] width 472 height 11
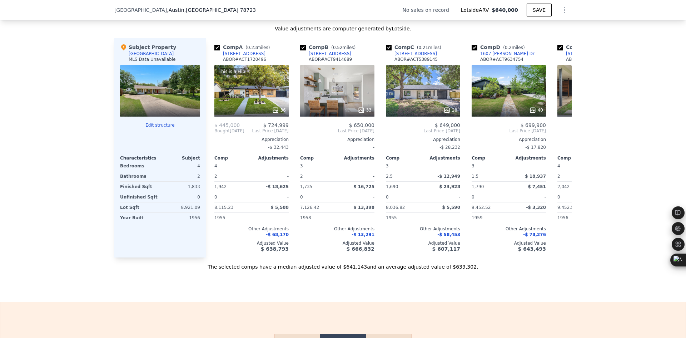
scroll to position [653, 0]
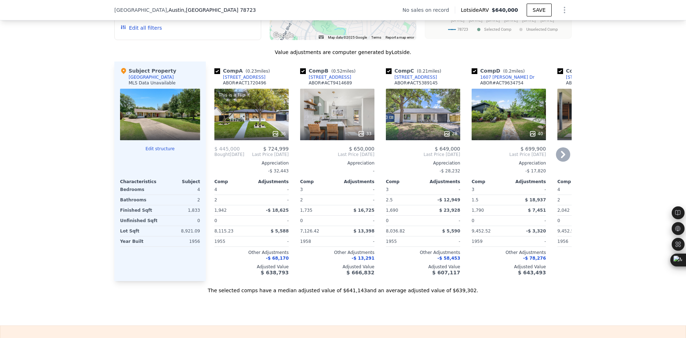
click at [562, 158] on icon at bounding box center [563, 154] width 4 height 7
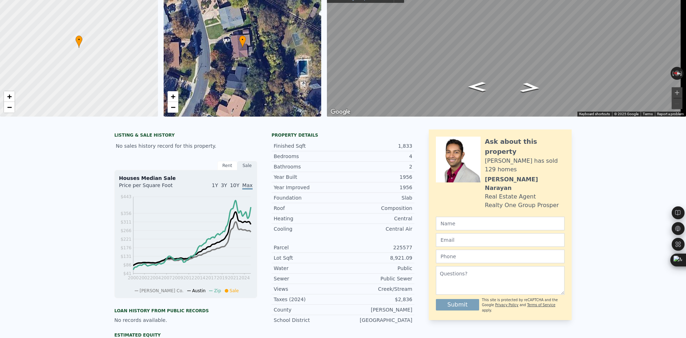
scroll to position [0, 0]
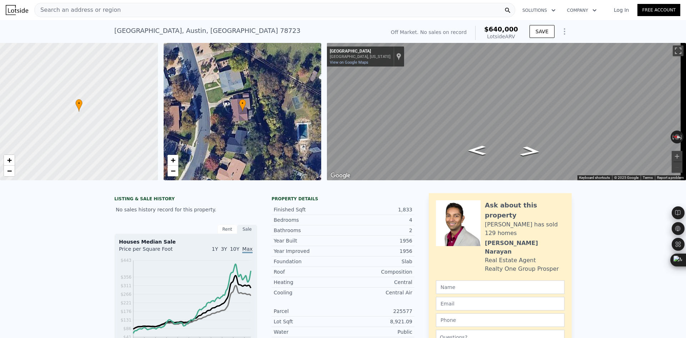
click at [74, 12] on span "Search an address or region" at bounding box center [78, 10] width 86 height 9
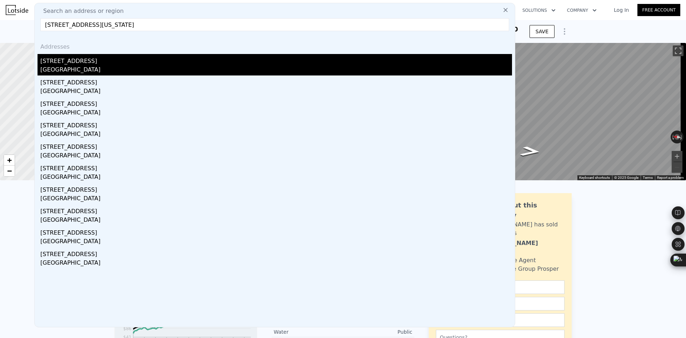
type input "8220 Talferd Trl, Austin, Texas 78744"
click at [106, 72] on div "[GEOGRAPHIC_DATA]" at bounding box center [276, 70] width 472 height 10
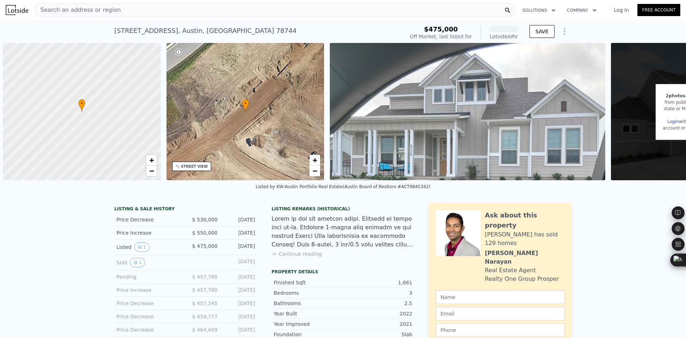
scroll to position [0, 91]
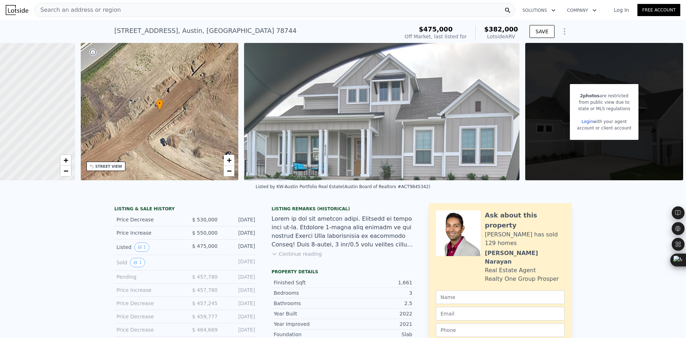
click at [71, 14] on div "Search an address or region" at bounding box center [78, 10] width 86 height 14
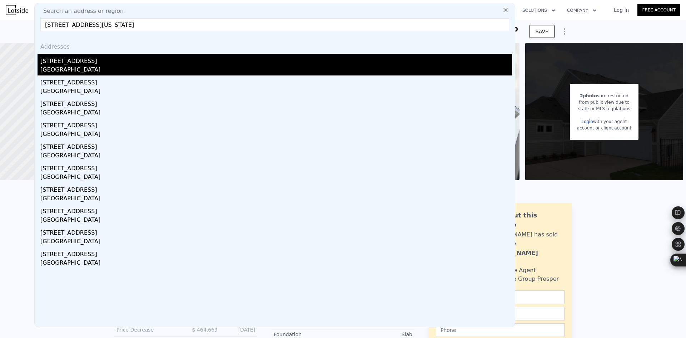
type input "6202 Hillston Dr, Austin, Texas 78745"
click at [109, 64] on div "6202 Hillston Dr" at bounding box center [276, 59] width 472 height 11
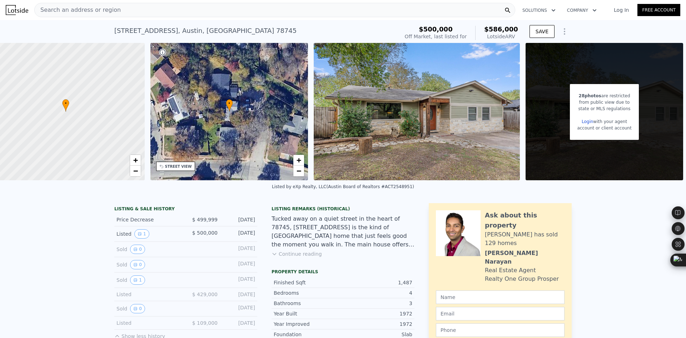
click at [86, 12] on span "Search an address or region" at bounding box center [78, 10] width 86 height 9
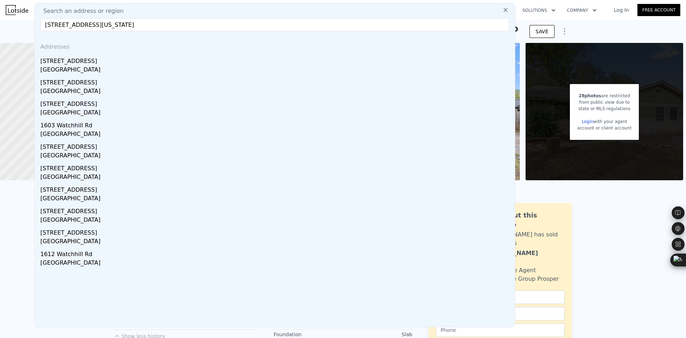
type input "1621 Watchhill Rd, Austin, Texas 78703"
click at [89, 61] on div "1621 Watchhill Rd" at bounding box center [276, 59] width 472 height 11
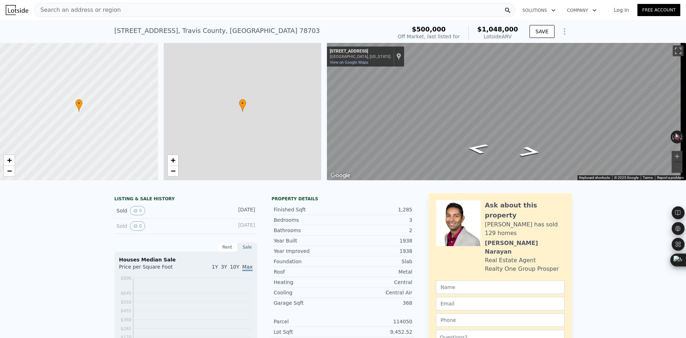
scroll to position [0, 3]
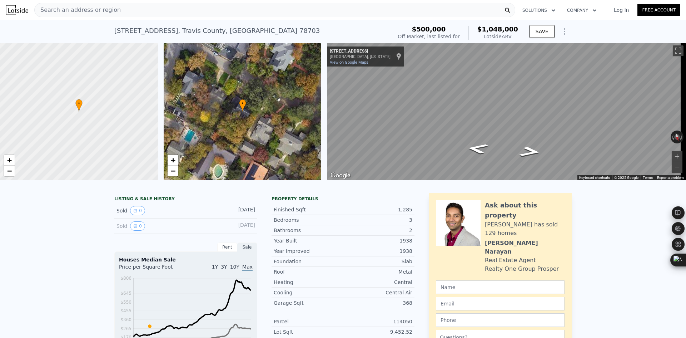
click at [47, 8] on span "Search an address or region" at bounding box center [78, 10] width 86 height 9
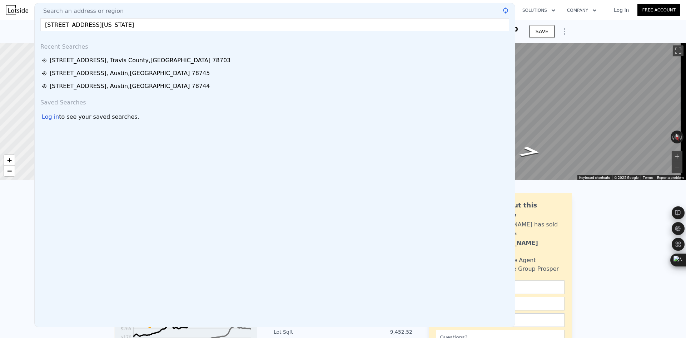
click at [111, 26] on input "1117 Algarita Ave, Austin, Texas 78704" at bounding box center [274, 24] width 469 height 13
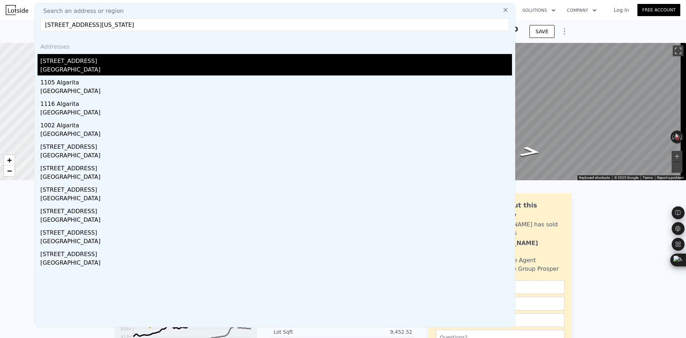
type input "1117 Algarita Ave,Texas 78704"
click at [104, 63] on div "1117 Algarita Ave" at bounding box center [276, 59] width 472 height 11
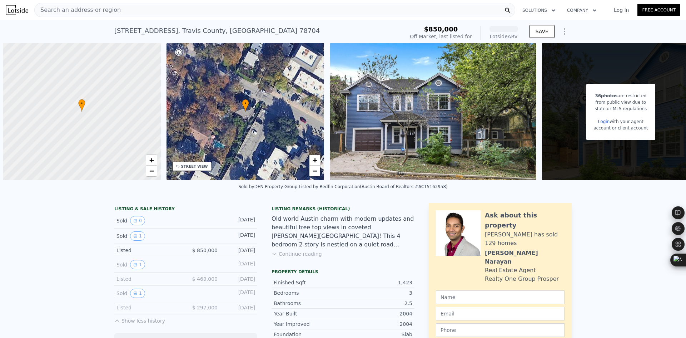
scroll to position [0, 22]
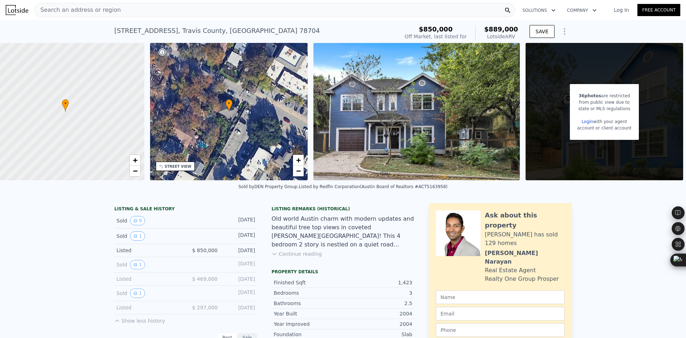
click at [51, 11] on span "Search an address or region" at bounding box center [78, 10] width 86 height 9
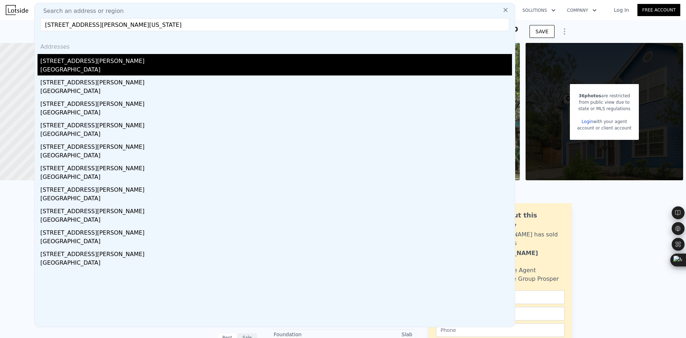
type input "711 Patterson Ave, Austin, Texas 78703"
click at [81, 65] on div "711 Patterson Ave" at bounding box center [276, 59] width 472 height 11
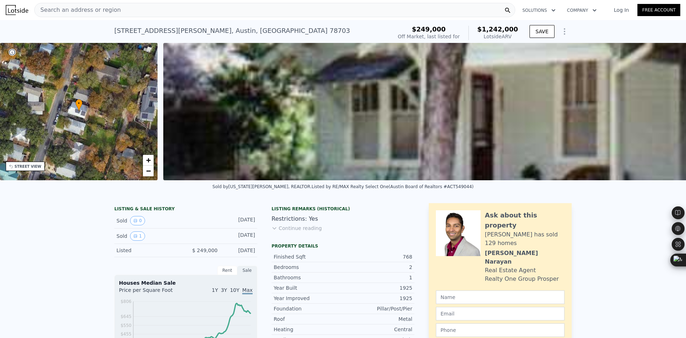
click at [91, 10] on span "Search an address or region" at bounding box center [78, 10] width 86 height 9
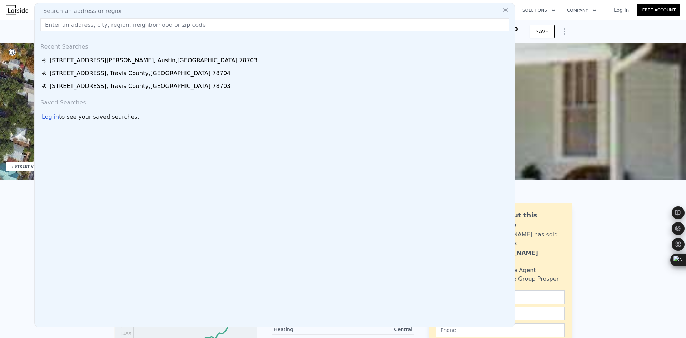
type input "1208 Coleto St, Austin, Texas 78702"
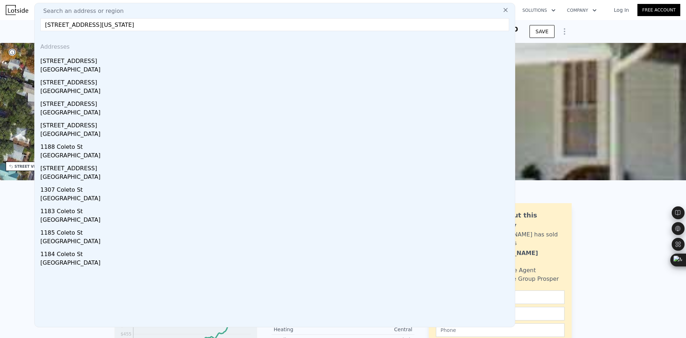
click at [95, 63] on div "1208 Coleto St" at bounding box center [276, 59] width 472 height 11
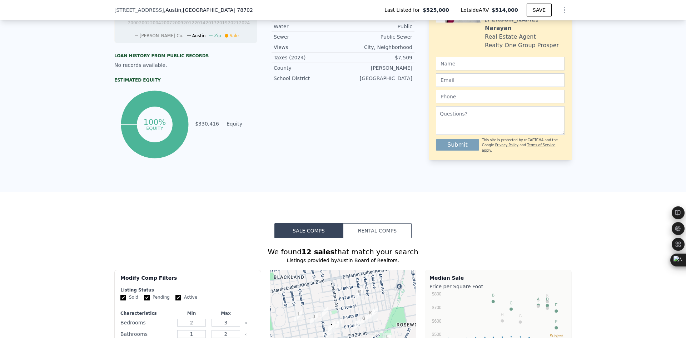
scroll to position [653, 0]
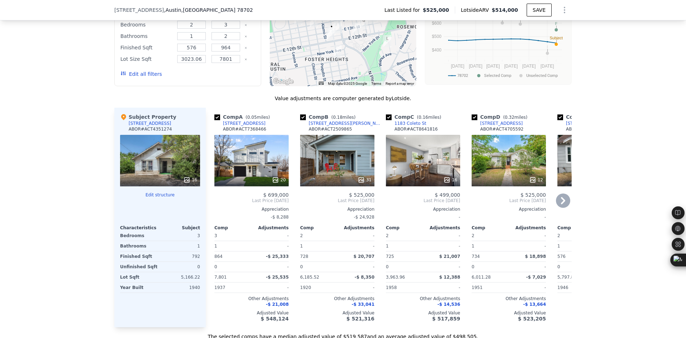
click at [560, 208] on icon at bounding box center [563, 200] width 14 height 14
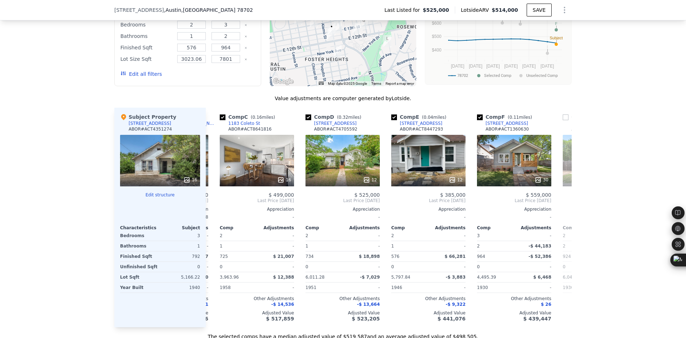
scroll to position [0, 172]
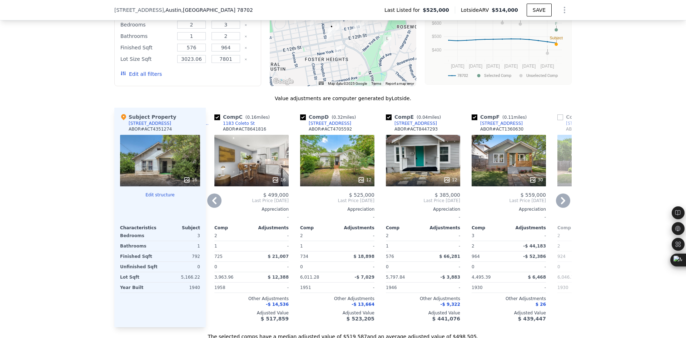
click at [558, 199] on div "Comp A ( 0.05 miles) 2207 E 13th St ABOR # ACT7368466 20 $ 699,000 Last Price A…" at bounding box center [389, 218] width 366 height 220
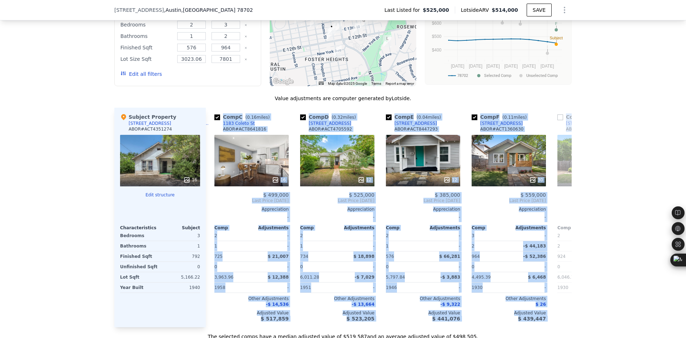
click at [610, 189] on div "We found 12 sales that match your search Listings provided by Austin Board of R…" at bounding box center [343, 140] width 686 height 400
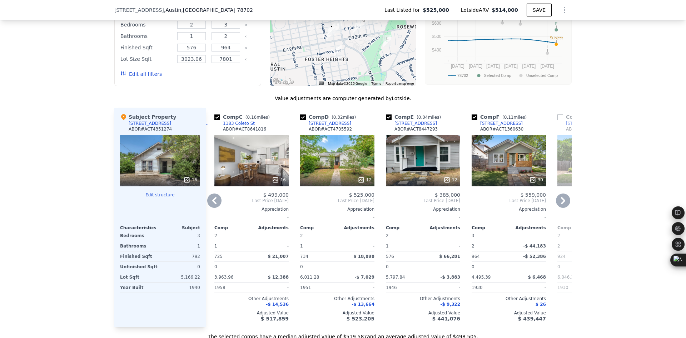
click at [557, 205] on icon at bounding box center [563, 200] width 14 height 14
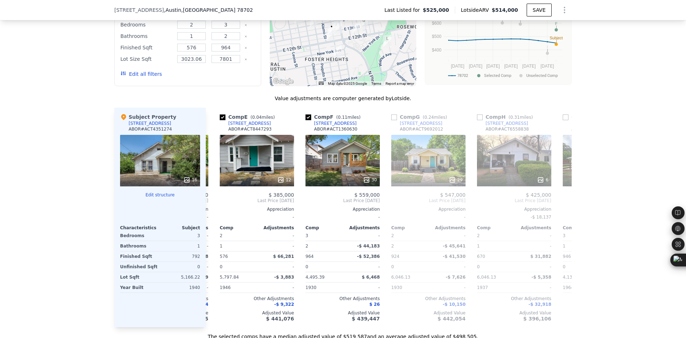
scroll to position [0, 343]
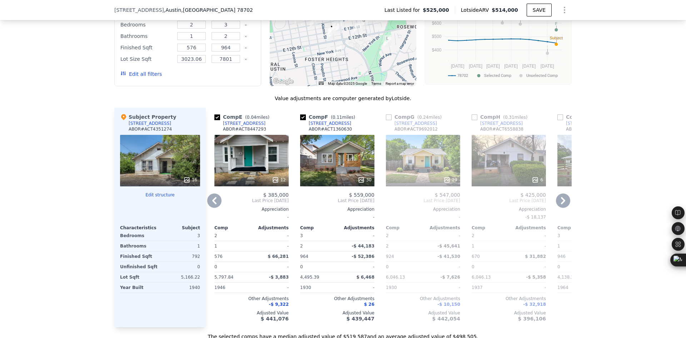
click at [564, 208] on icon at bounding box center [563, 200] width 14 height 14
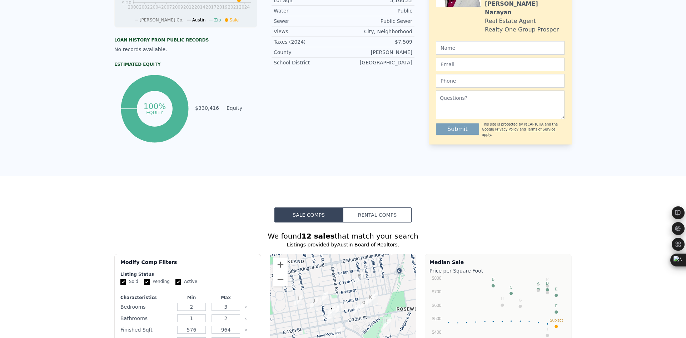
scroll to position [0, 0]
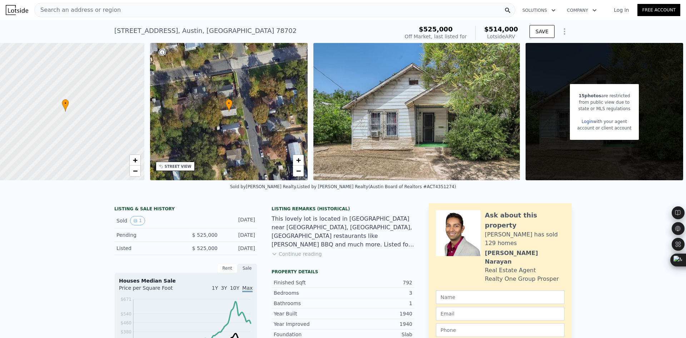
click at [188, 34] on div "1208 Coleto St , Austin , TX 78702" at bounding box center [205, 31] width 182 height 10
copy div "1208 Coleto St , Austin , TX 78702 No sales on record (~ARV $514k )"
click at [51, 10] on span "Search an address or region" at bounding box center [78, 10] width 86 height 9
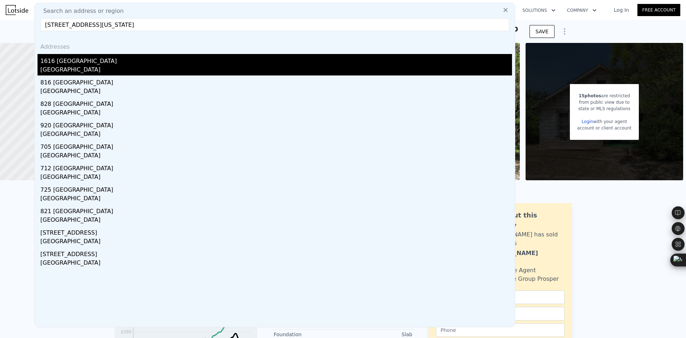
type input "1616 Portchester Castle Path, Pflugerville, Texas 78660"
click at [76, 63] on div "1616 Portchester Castle Path" at bounding box center [276, 59] width 472 height 11
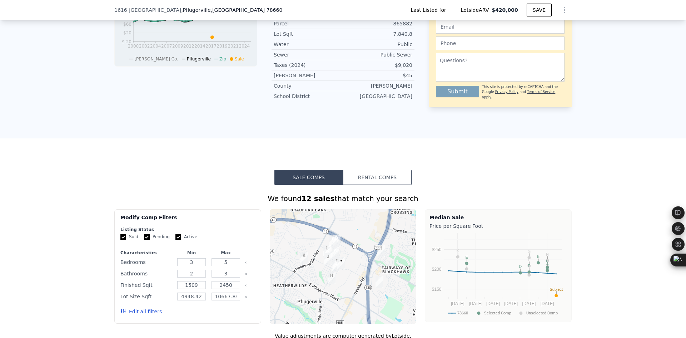
scroll to position [593, 0]
